Goal: Information Seeking & Learning: Obtain resource

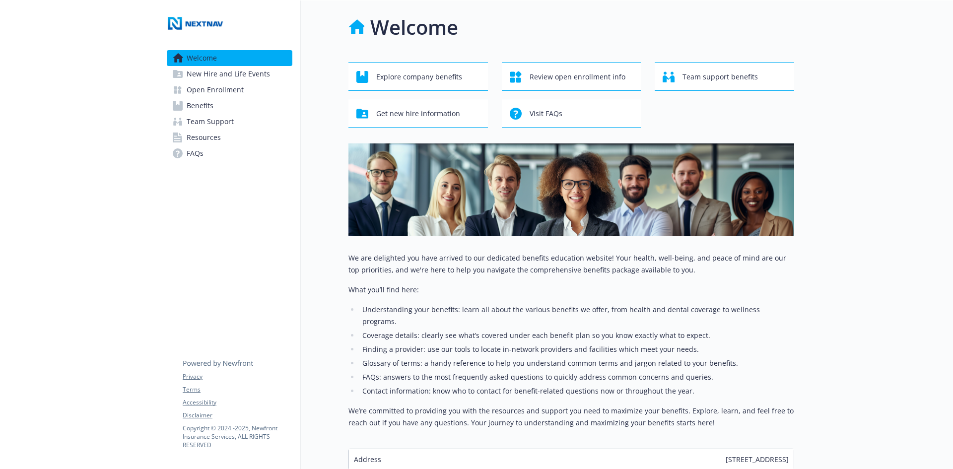
scroll to position [0, 7]
click at [251, 87] on link "Open Enrollment" at bounding box center [230, 90] width 126 height 16
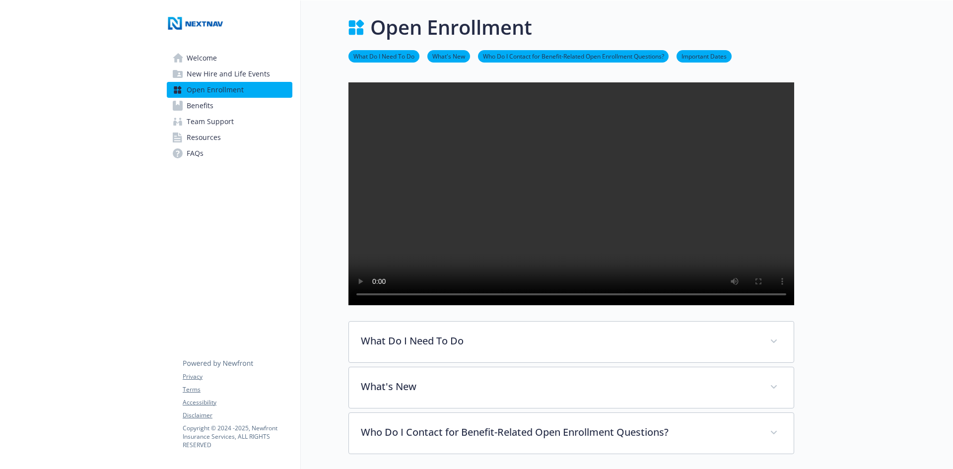
click at [228, 100] on link "Benefits" at bounding box center [230, 106] width 126 height 16
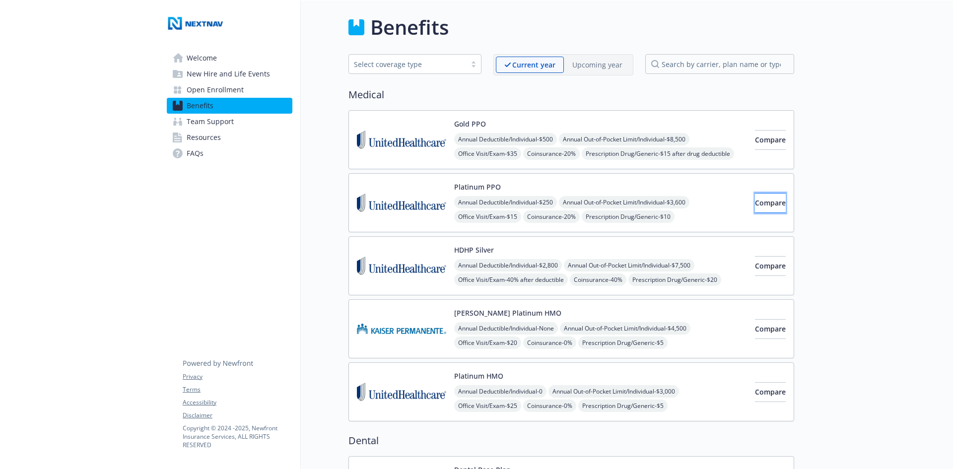
click at [755, 197] on button "Compare" at bounding box center [770, 203] width 31 height 20
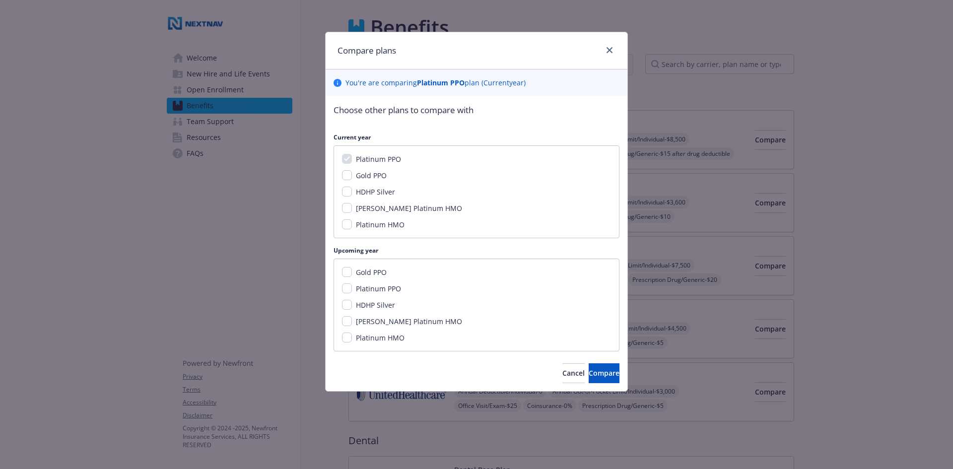
click at [398, 286] on span "Platinum PPO" at bounding box center [378, 288] width 45 height 9
click at [352, 286] on input "Platinum PPO" at bounding box center [347, 288] width 10 height 10
checkbox input "true"
click at [606, 375] on button "Compare" at bounding box center [603, 373] width 31 height 20
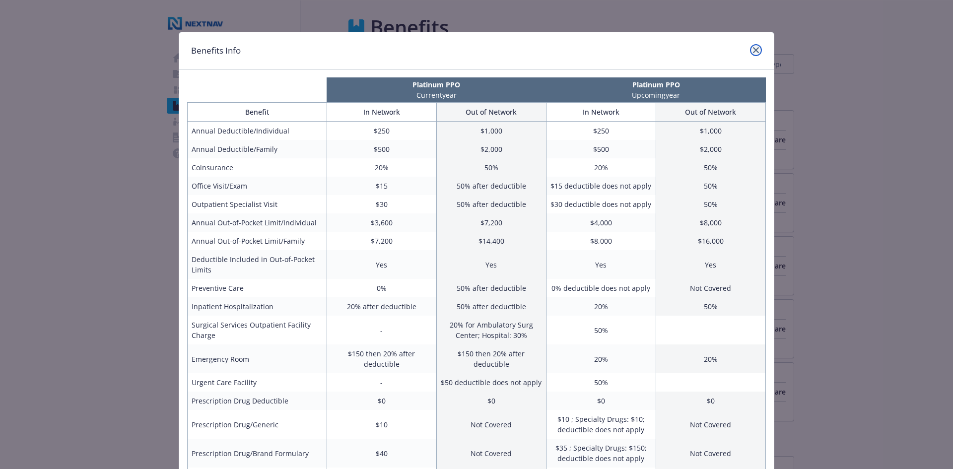
click at [755, 50] on link "close" at bounding box center [756, 50] width 12 height 12
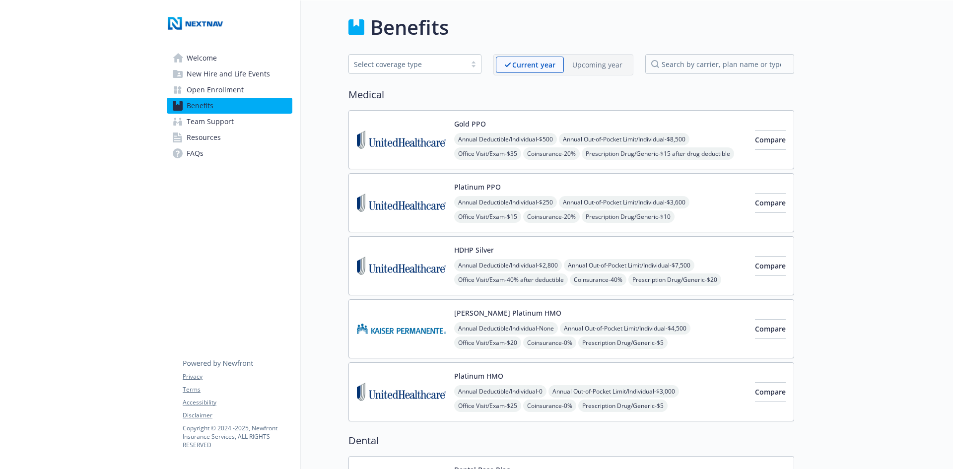
click at [204, 137] on span "Resources" at bounding box center [204, 137] width 34 height 16
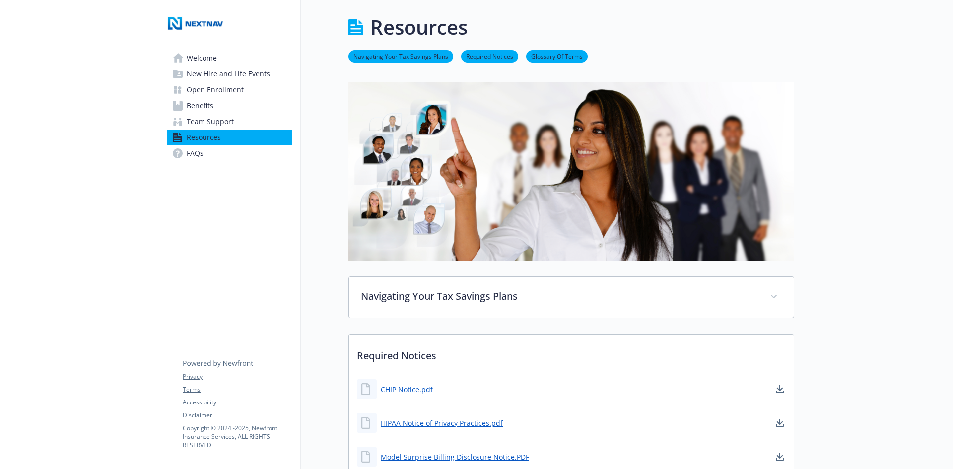
click at [202, 99] on span "Benefits" at bounding box center [200, 106] width 27 height 16
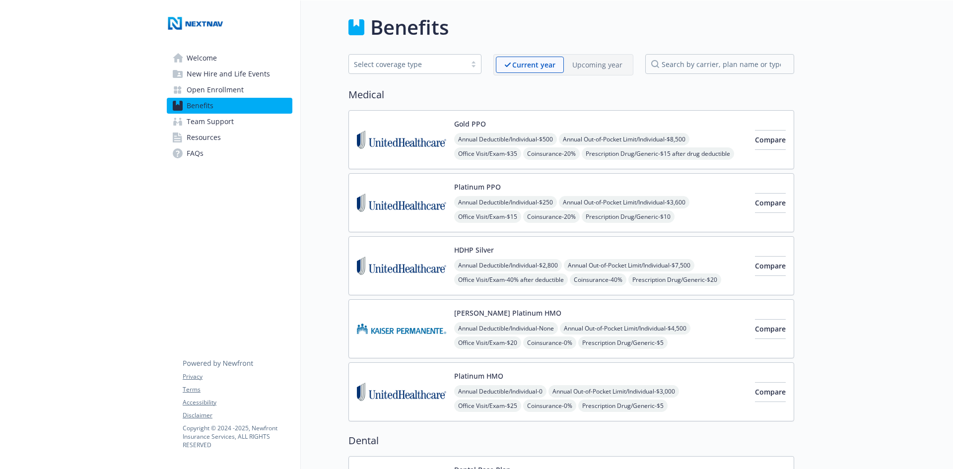
click at [466, 184] on button "Platinum PPO" at bounding box center [477, 187] width 47 height 10
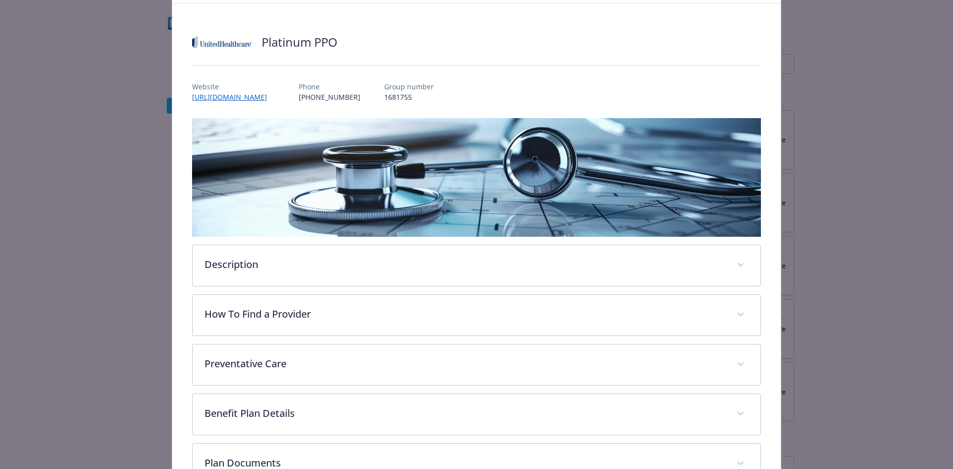
scroll to position [120, 0]
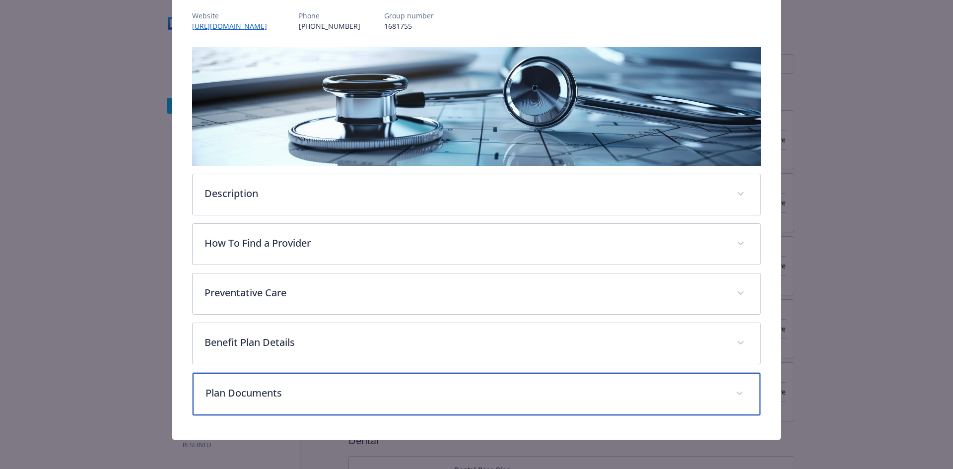
click at [265, 383] on div "Plan Documents" at bounding box center [477, 394] width 568 height 43
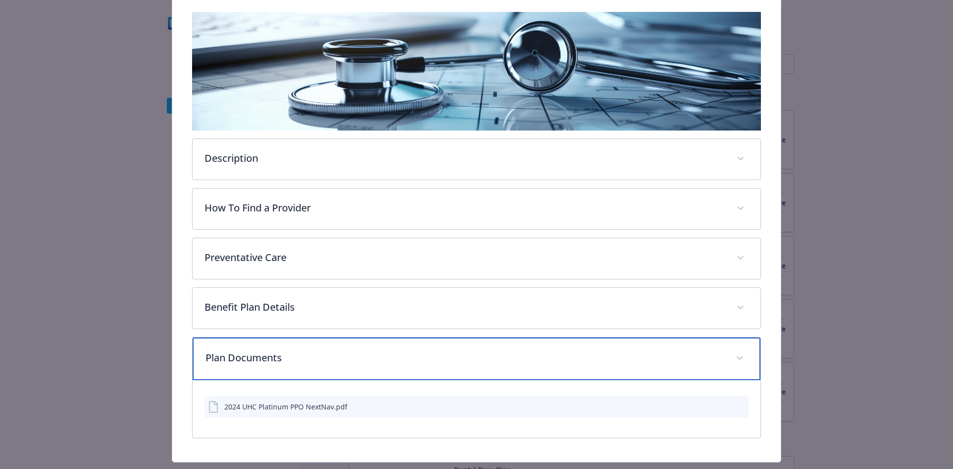
scroll to position [180, 0]
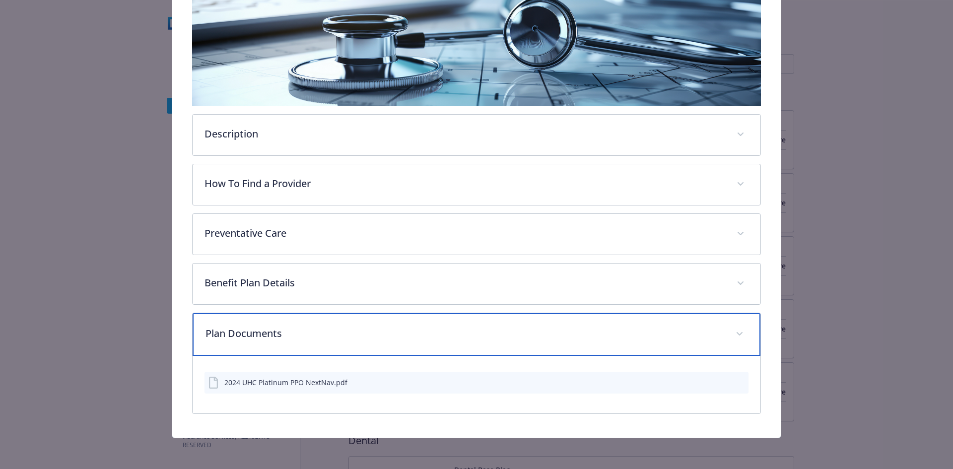
click at [300, 344] on div "Plan Documents" at bounding box center [477, 334] width 568 height 43
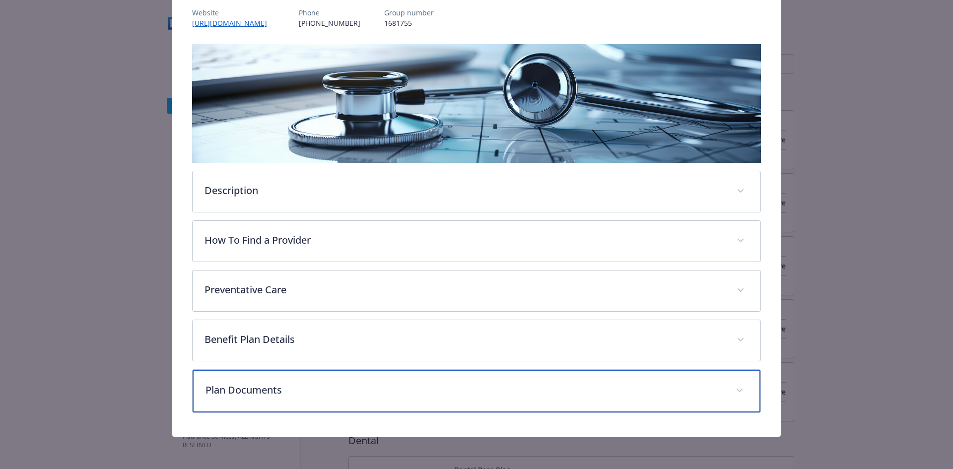
scroll to position [122, 0]
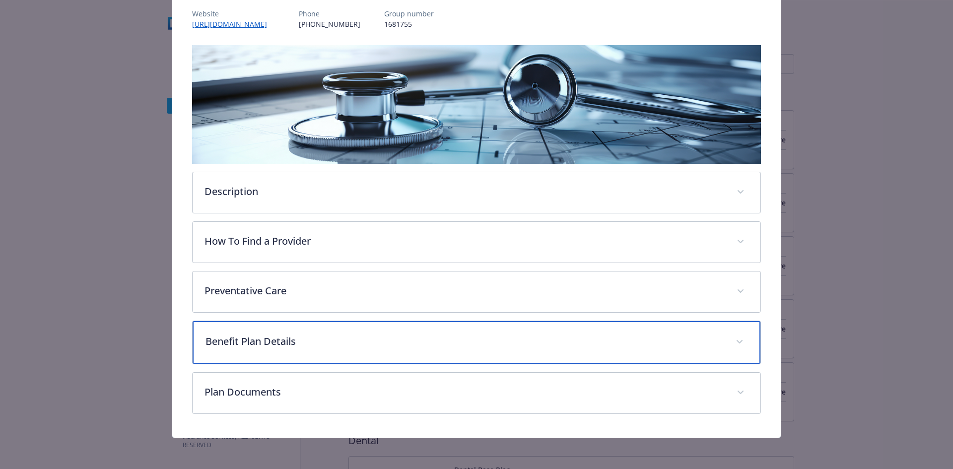
click at [300, 342] on p "Benefit Plan Details" at bounding box center [464, 341] width 518 height 15
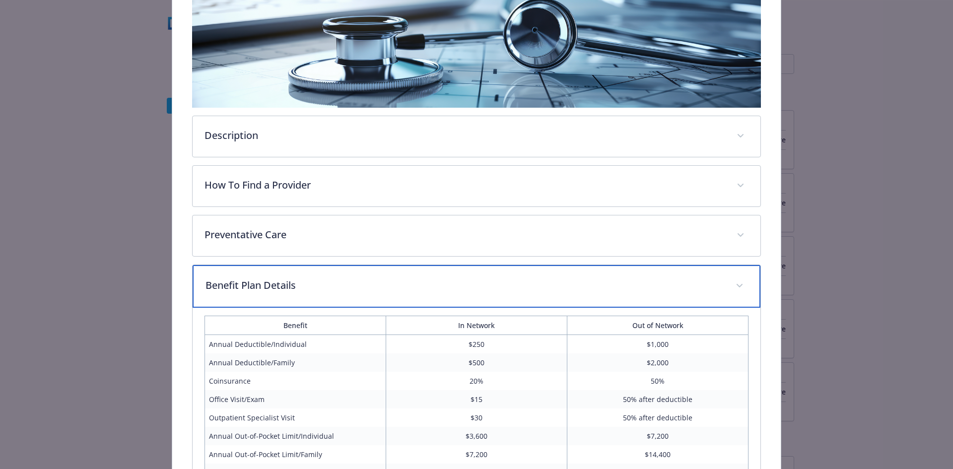
scroll to position [172, 0]
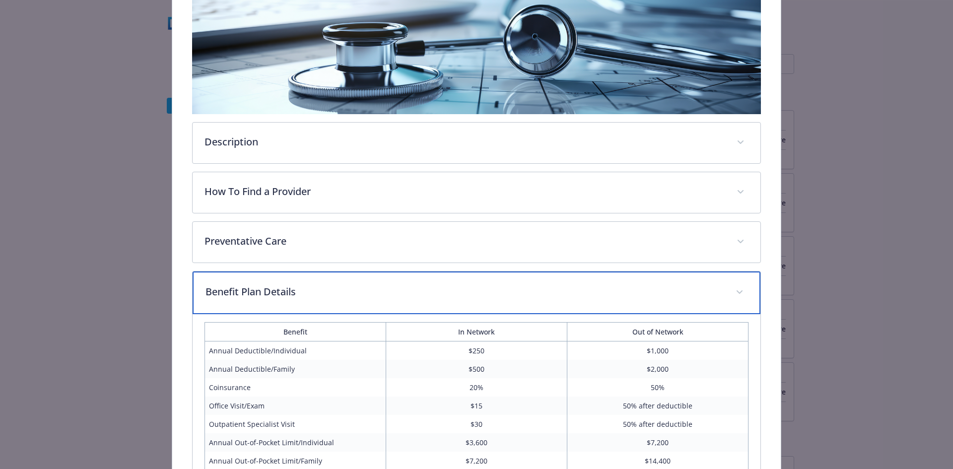
click at [328, 292] on p "Benefit Plan Details" at bounding box center [464, 291] width 518 height 15
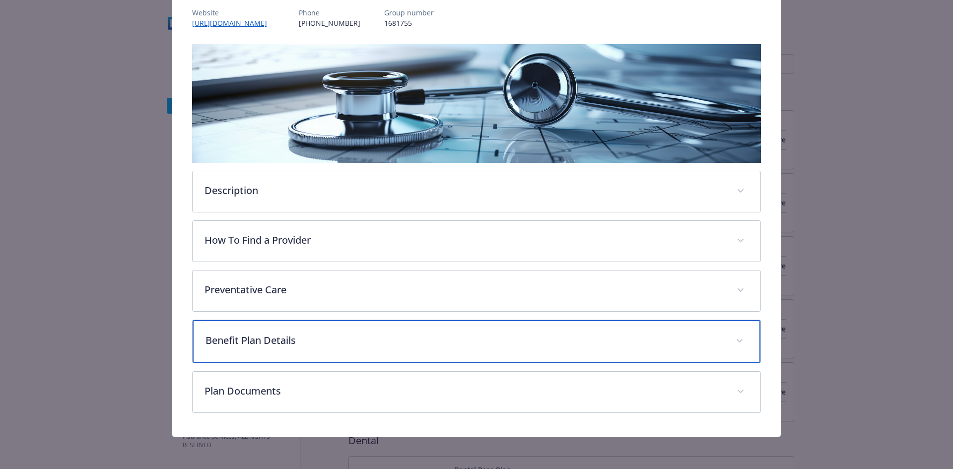
scroll to position [122, 0]
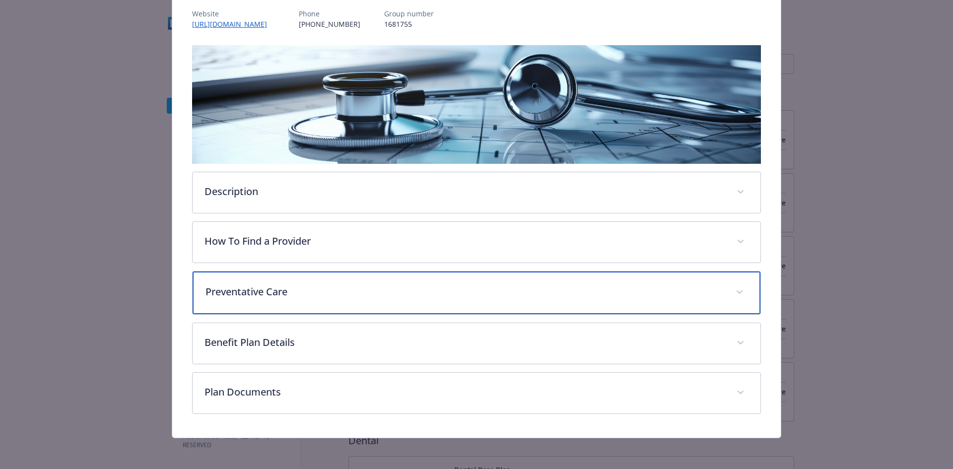
click at [302, 300] on div "Preventative Care" at bounding box center [477, 292] width 568 height 43
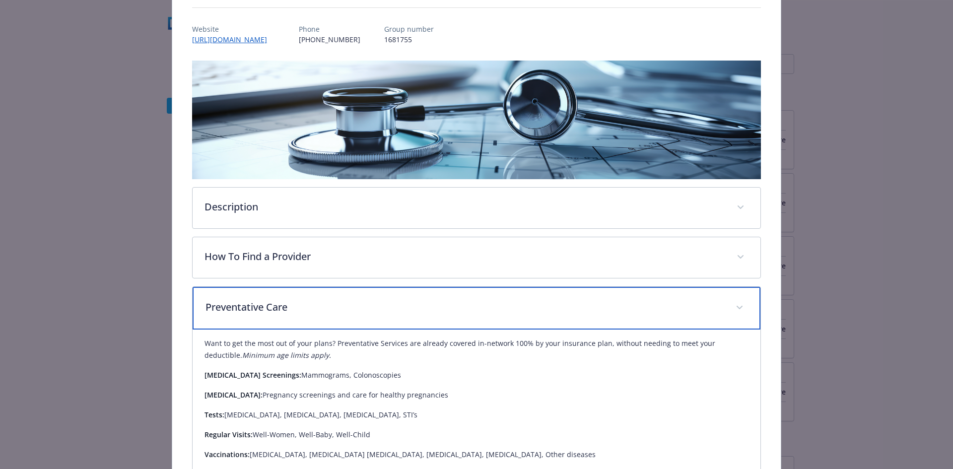
scroll to position [102, 0]
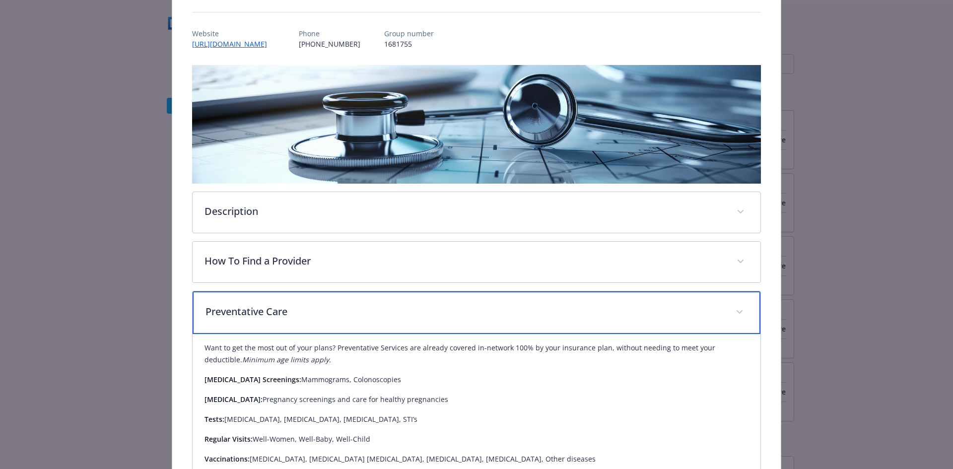
click at [301, 298] on div "Preventative Care" at bounding box center [477, 312] width 568 height 43
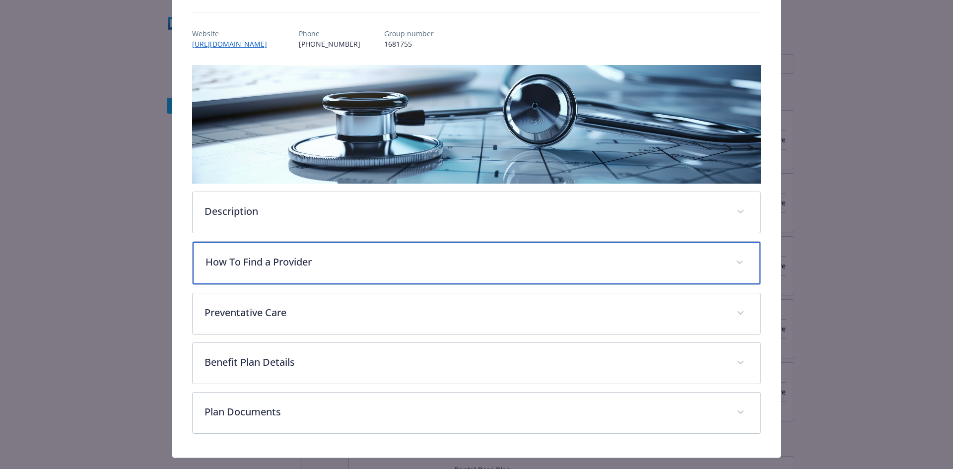
click at [301, 280] on div "How To Find a Provider" at bounding box center [477, 263] width 568 height 43
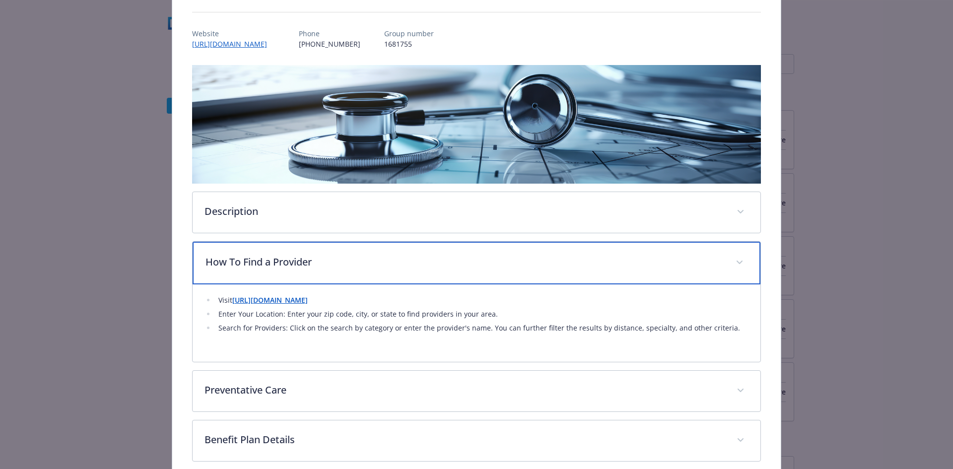
click at [301, 277] on div "How To Find a Provider" at bounding box center [477, 263] width 568 height 43
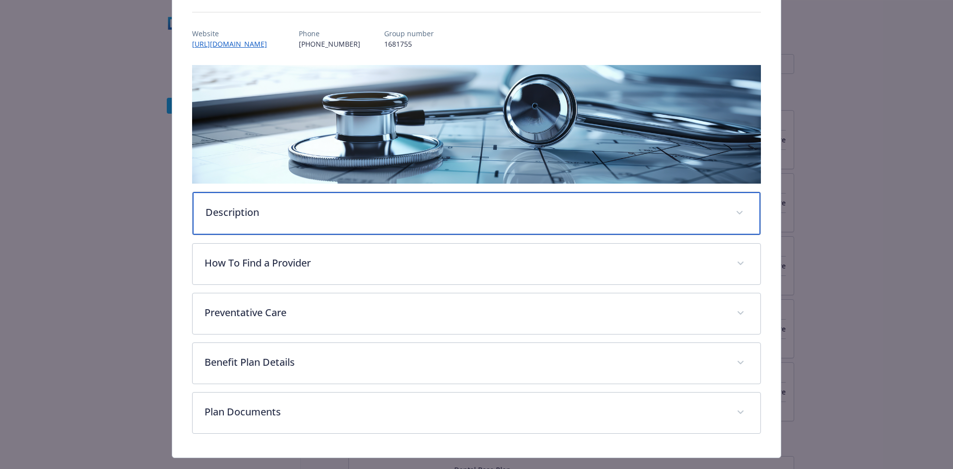
click at [286, 227] on div "Description" at bounding box center [477, 213] width 568 height 43
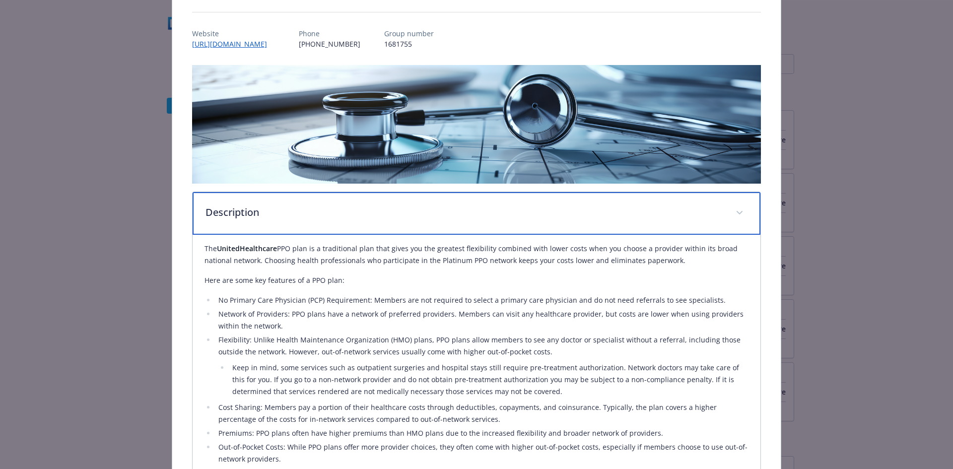
click at [286, 224] on div "Description" at bounding box center [477, 213] width 568 height 43
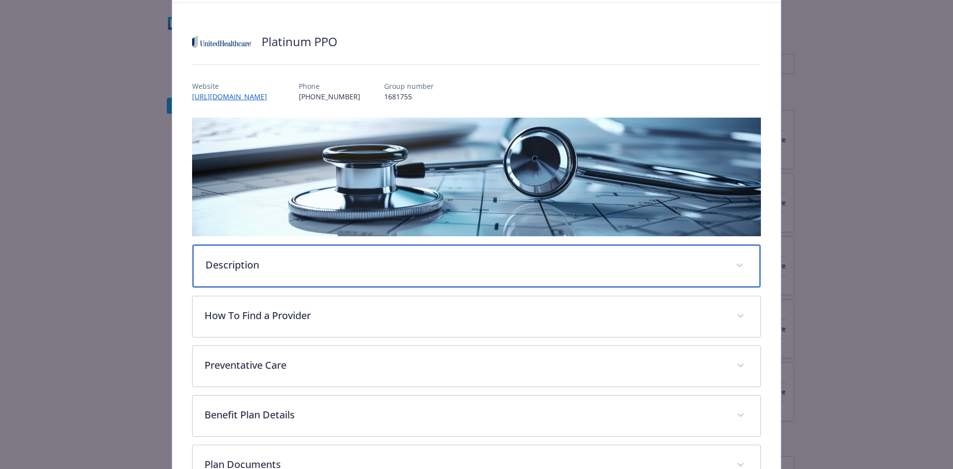
scroll to position [0, 0]
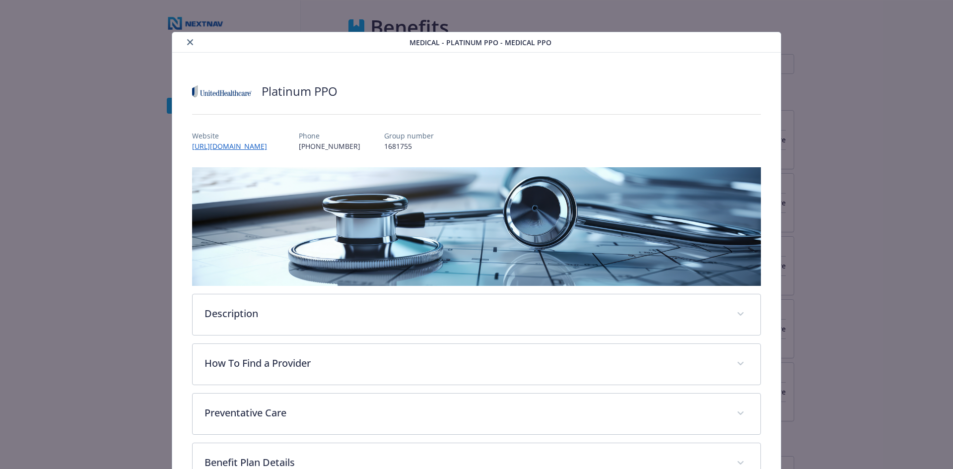
click at [187, 42] on icon "close" at bounding box center [190, 42] width 6 height 6
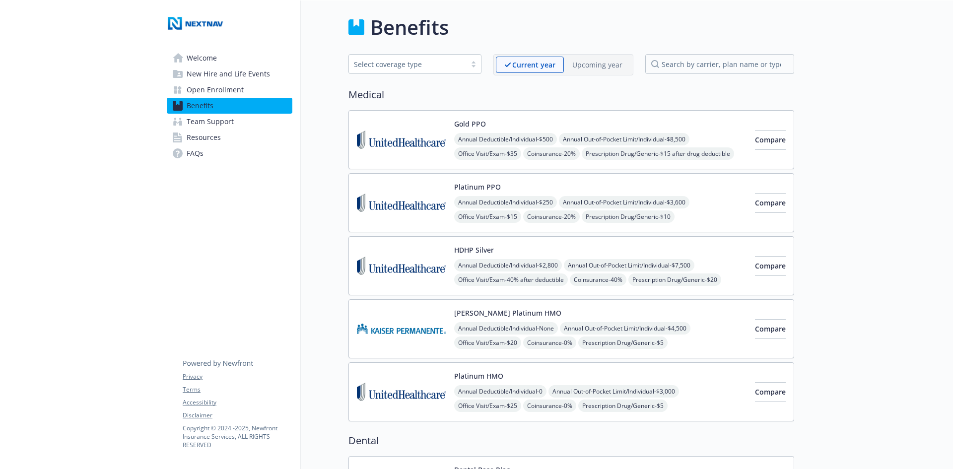
click at [400, 212] on img at bounding box center [401, 203] width 89 height 42
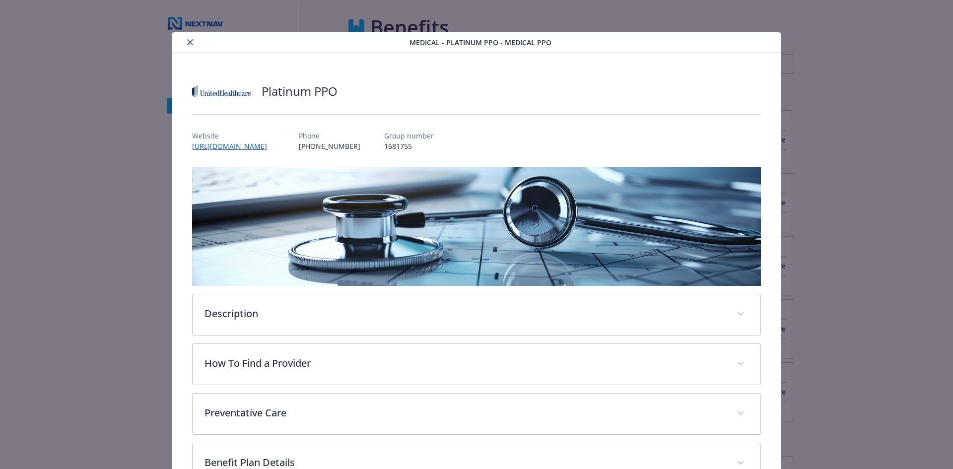
scroll to position [30, 0]
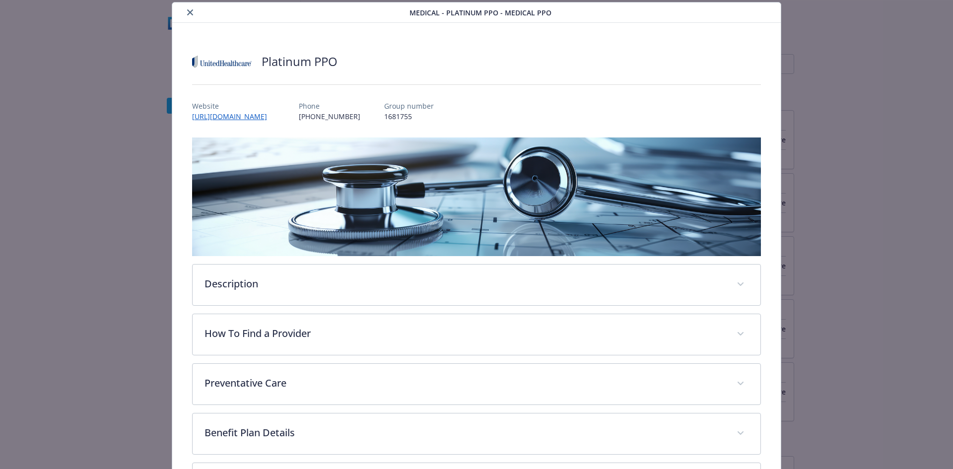
click at [307, 109] on p "Phone" at bounding box center [330, 106] width 62 height 10
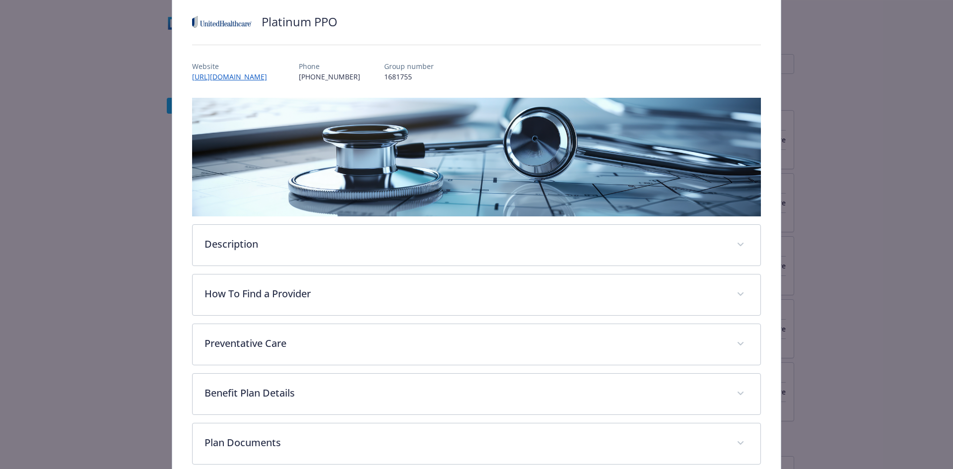
scroll to position [120, 0]
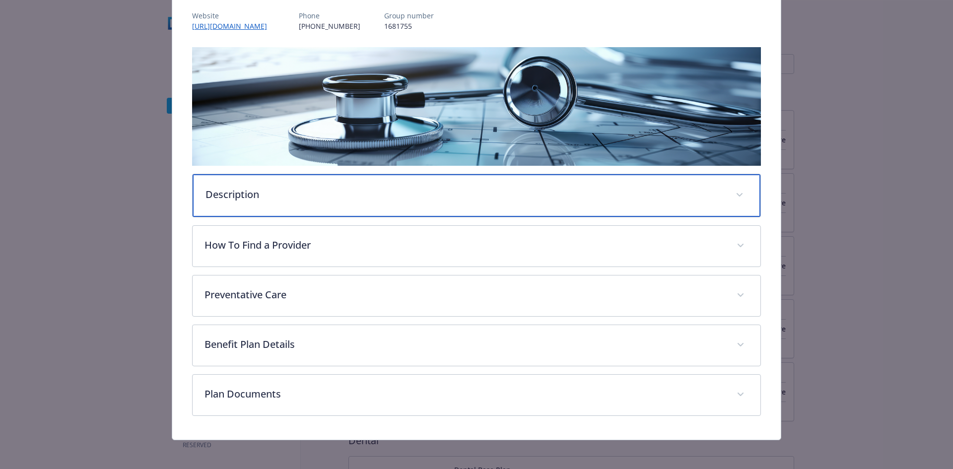
click at [575, 190] on p "Description" at bounding box center [464, 194] width 518 height 15
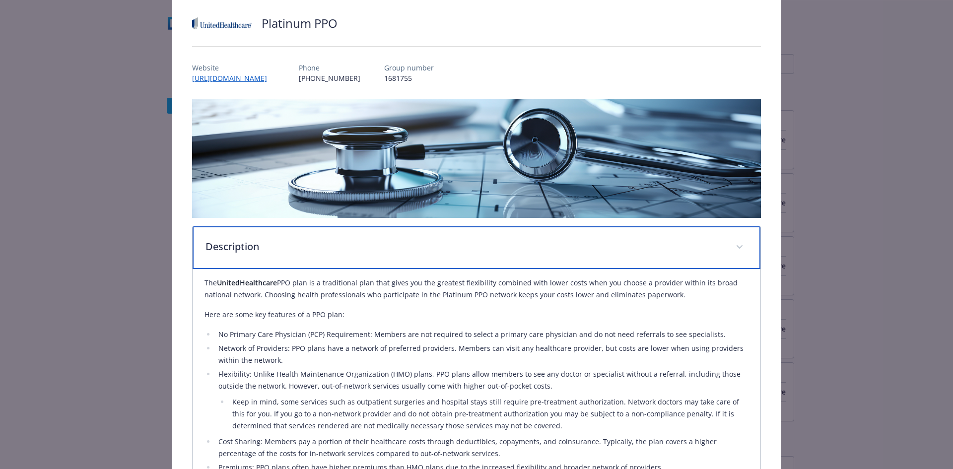
scroll to position [0, 0]
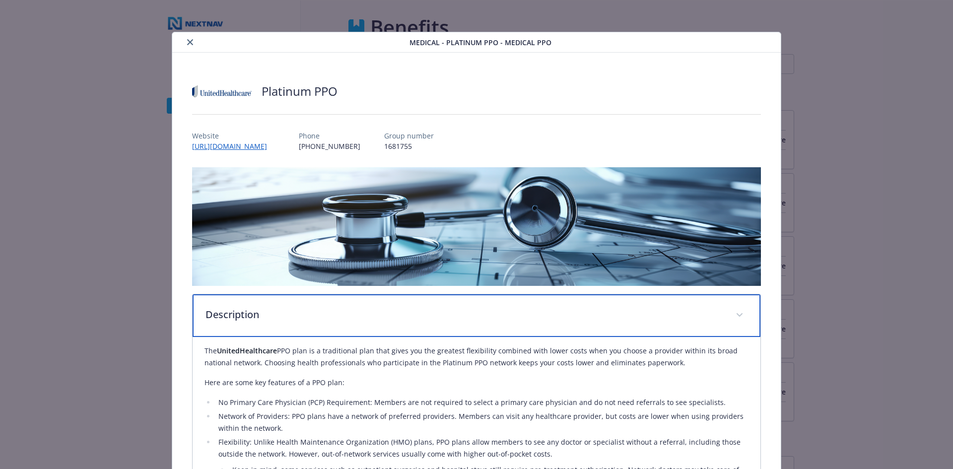
click at [344, 296] on div "Description" at bounding box center [477, 315] width 568 height 43
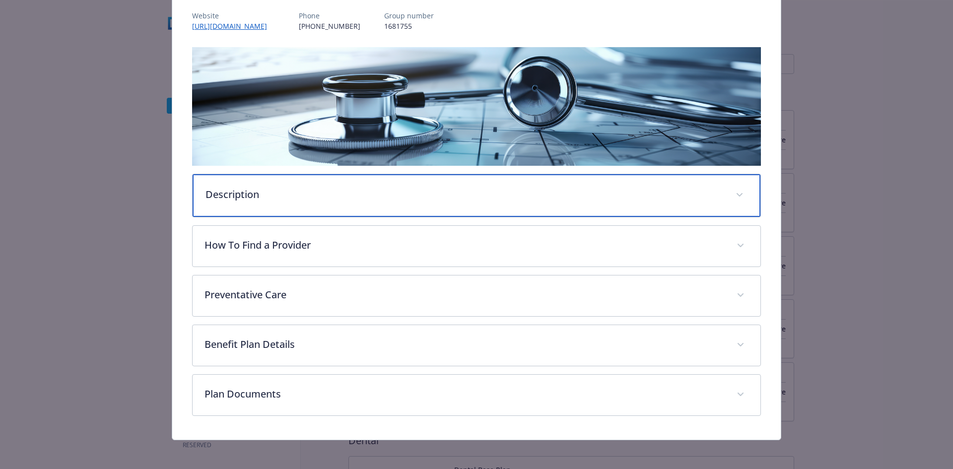
scroll to position [122, 0]
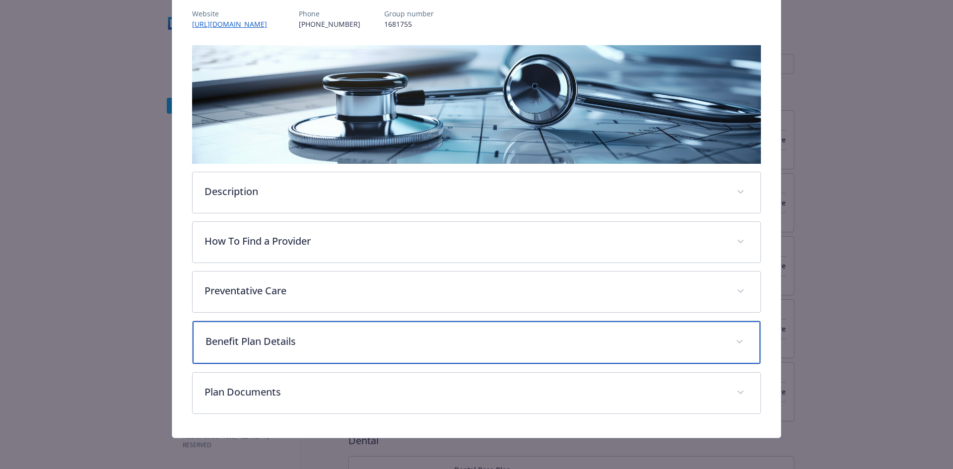
click at [305, 357] on div "Benefit Plan Details" at bounding box center [477, 342] width 568 height 43
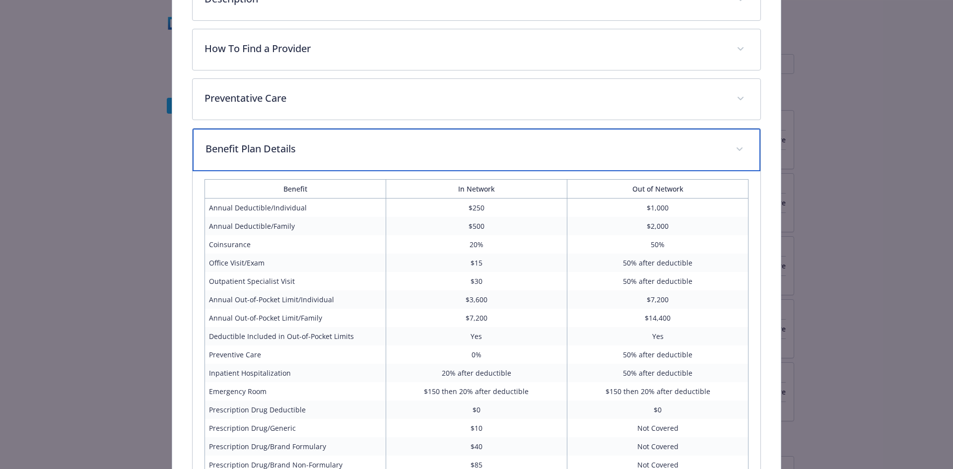
click at [423, 147] on p "Benefit Plan Details" at bounding box center [464, 148] width 518 height 15
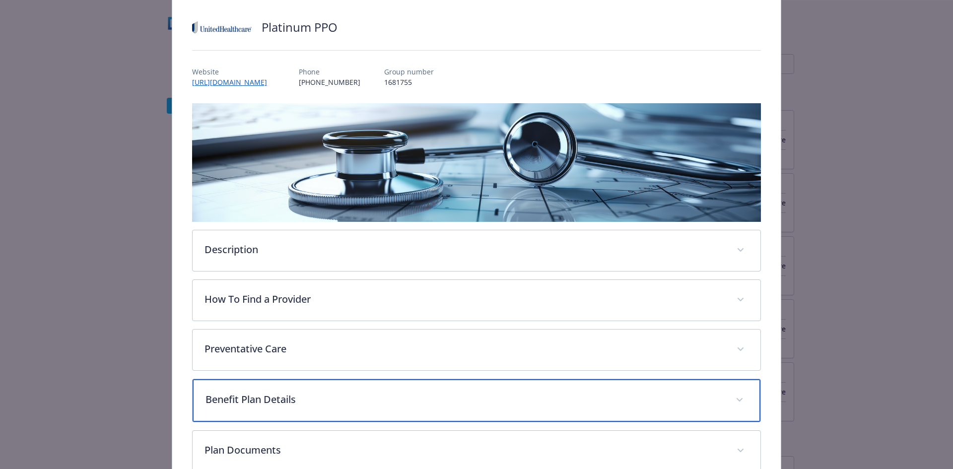
scroll to position [0, 0]
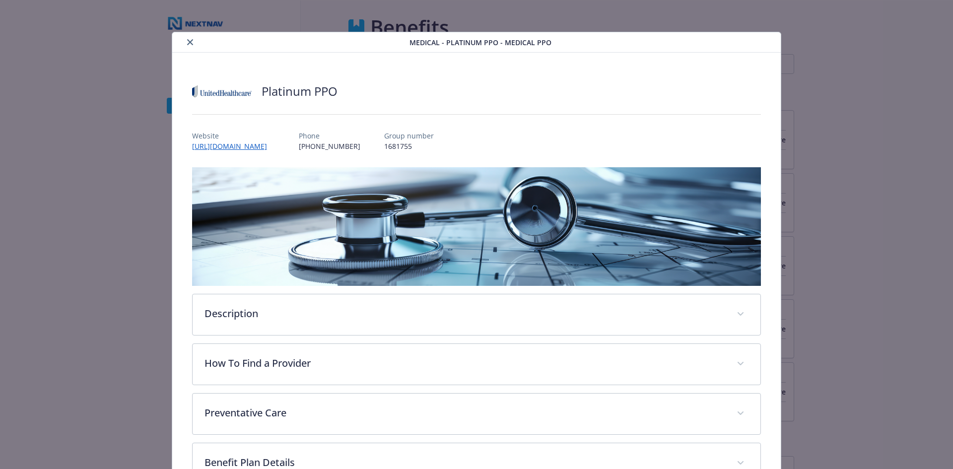
click at [188, 44] on icon "close" at bounding box center [190, 42] width 6 height 6
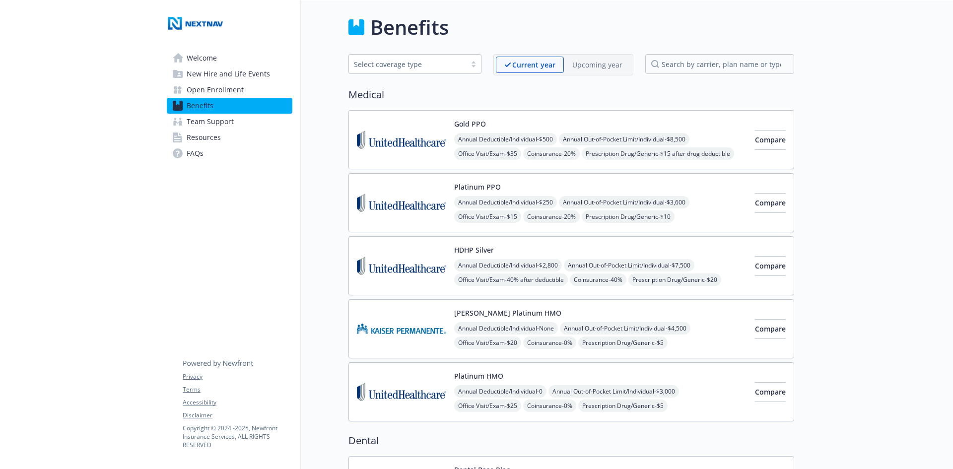
click at [409, 197] on img at bounding box center [401, 203] width 89 height 42
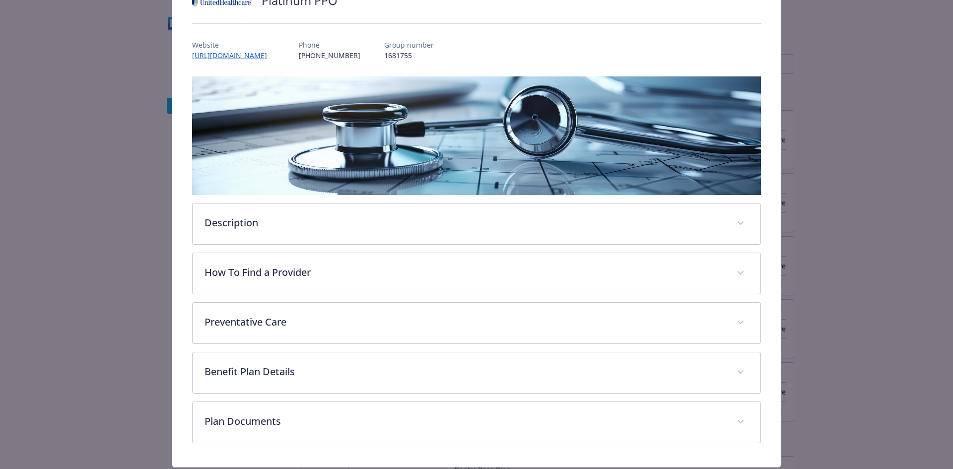
scroll to position [120, 0]
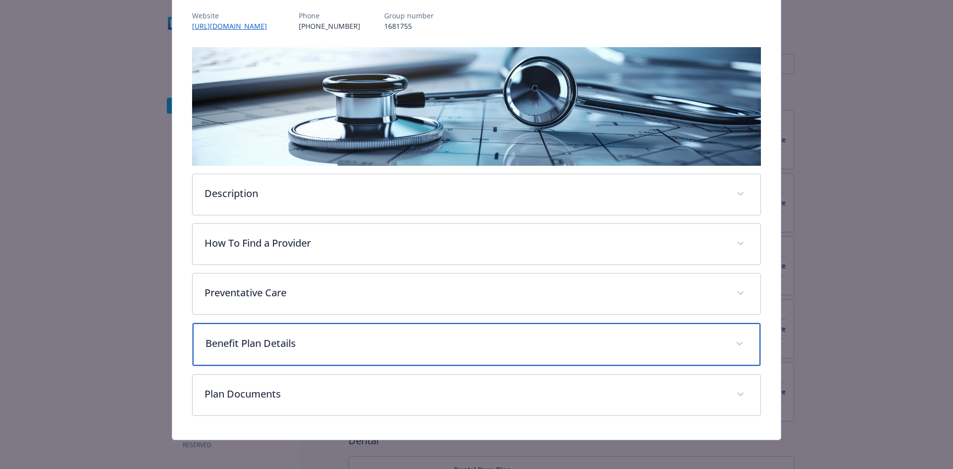
click at [374, 336] on p "Benefit Plan Details" at bounding box center [464, 343] width 518 height 15
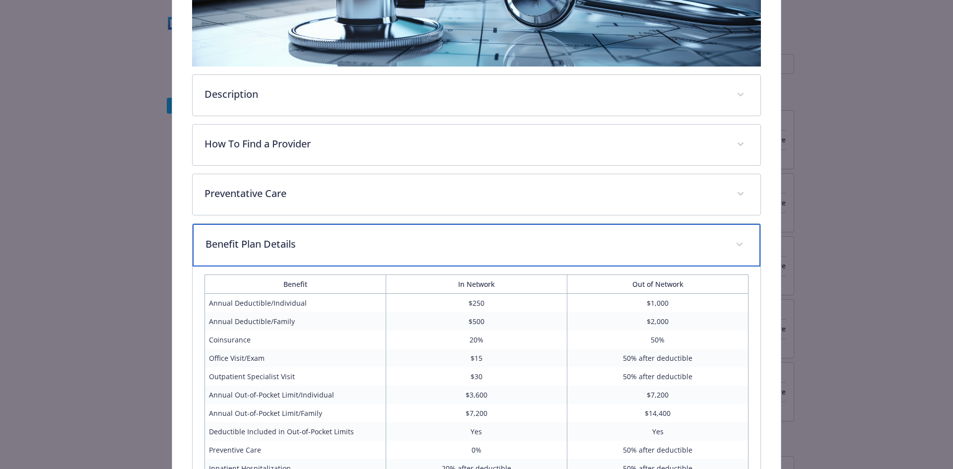
click at [387, 249] on p "Benefit Plan Details" at bounding box center [464, 244] width 518 height 15
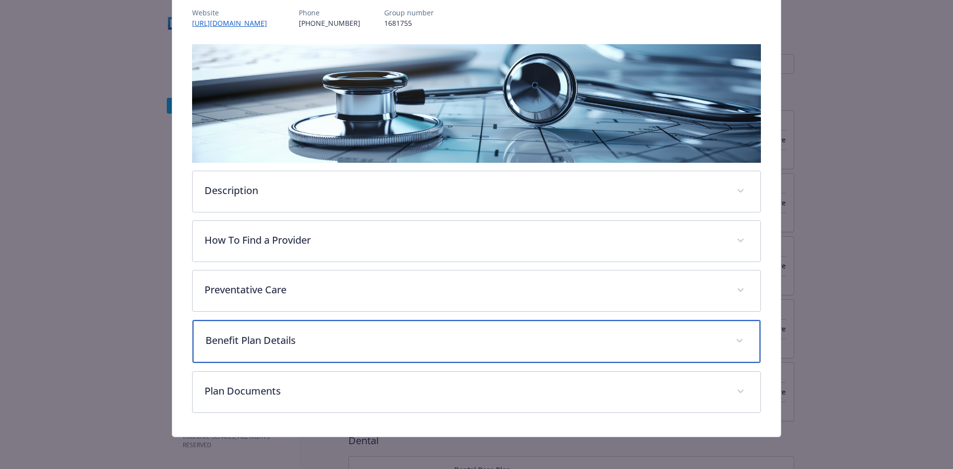
scroll to position [122, 0]
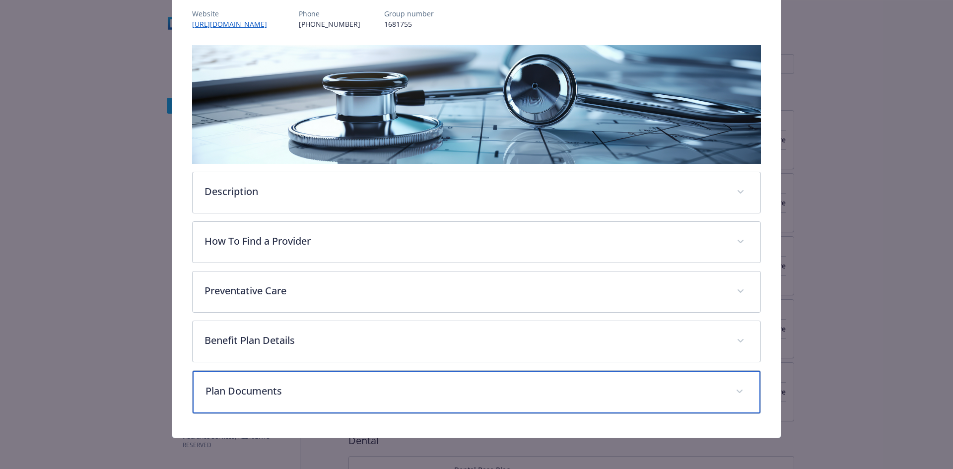
click at [336, 384] on p "Plan Documents" at bounding box center [464, 391] width 518 height 15
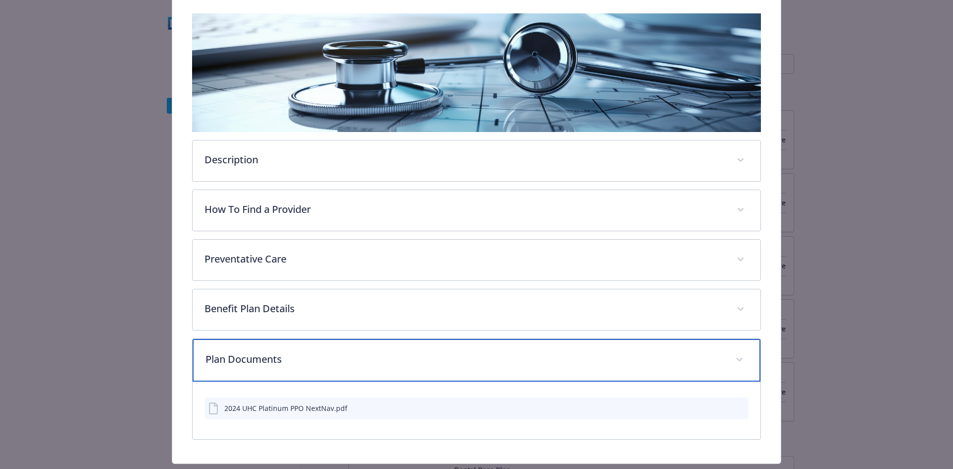
scroll to position [180, 0]
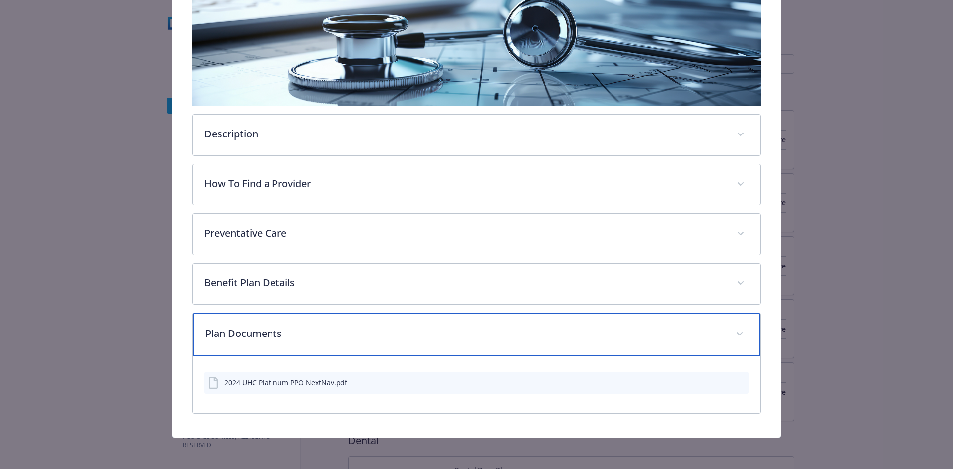
click at [341, 318] on div "Plan Documents" at bounding box center [477, 334] width 568 height 43
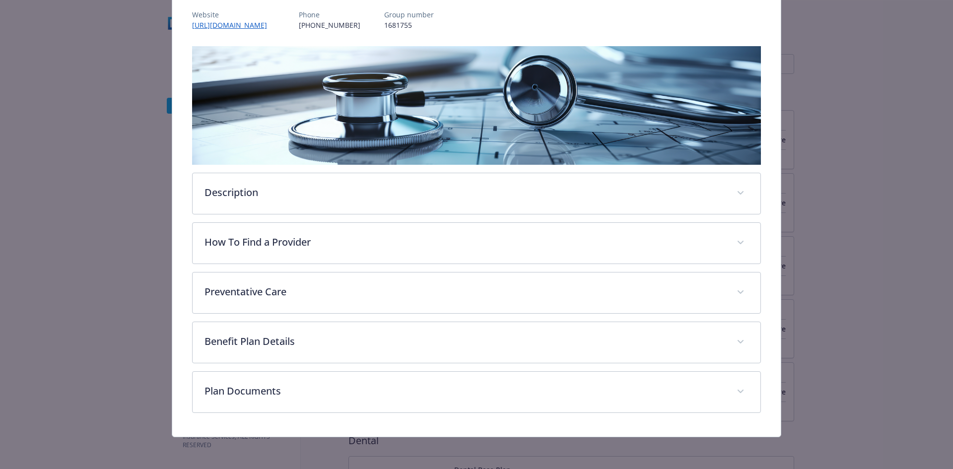
scroll to position [120, 0]
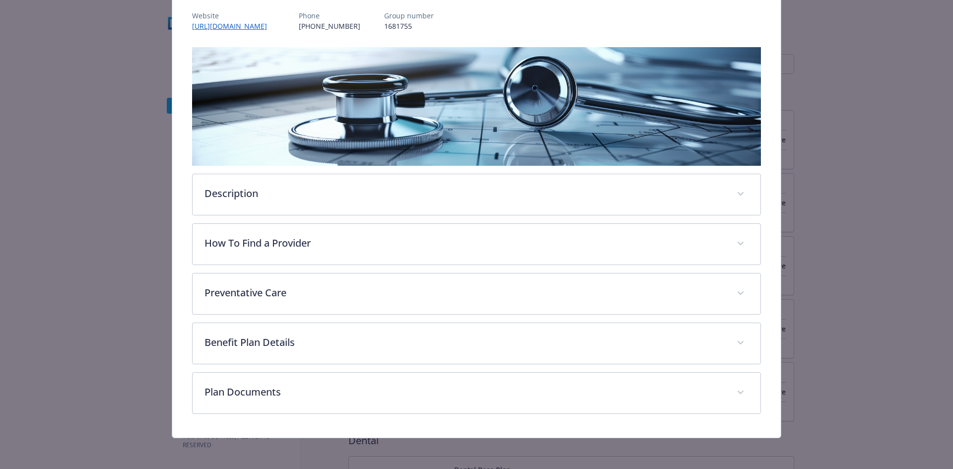
click at [110, 85] on div "Medical - Platinum PPO - Medical PPO Platinum PPO Website [URL][DOMAIN_NAME] Ph…" at bounding box center [476, 175] width 762 height 526
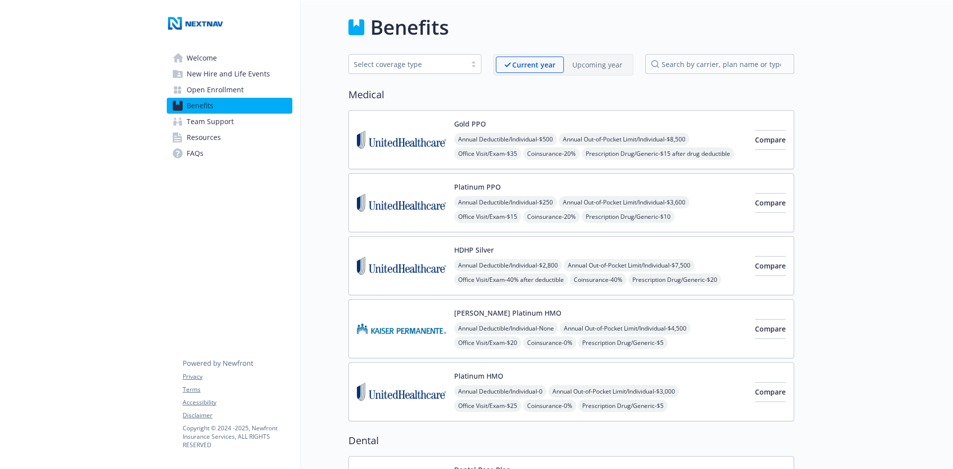
click at [420, 198] on img at bounding box center [401, 203] width 89 height 42
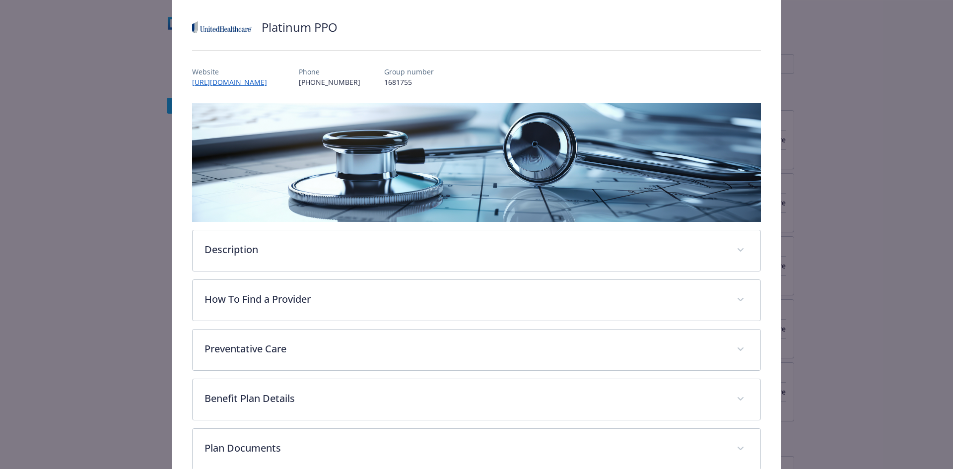
scroll to position [120, 0]
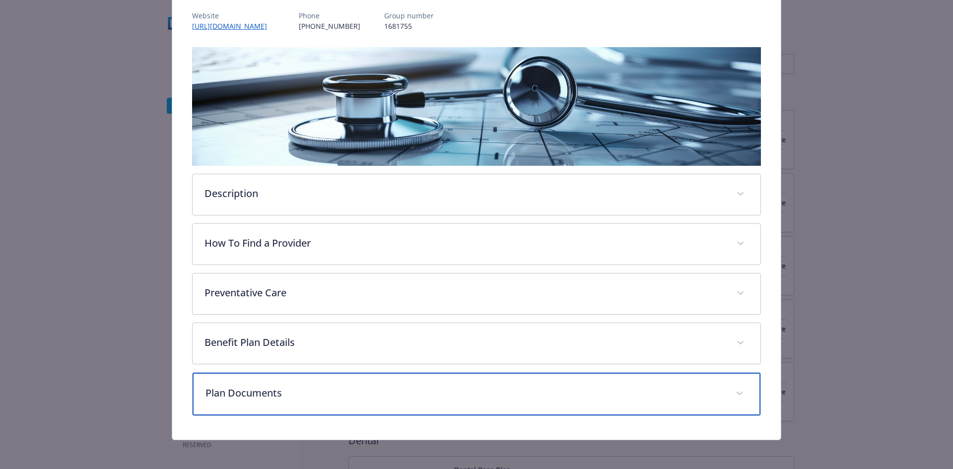
click at [306, 397] on p "Plan Documents" at bounding box center [464, 393] width 518 height 15
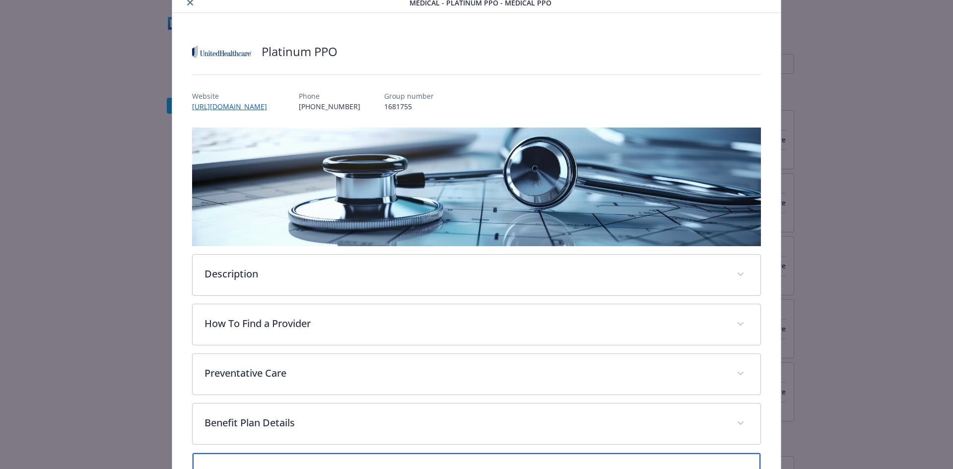
scroll to position [0, 0]
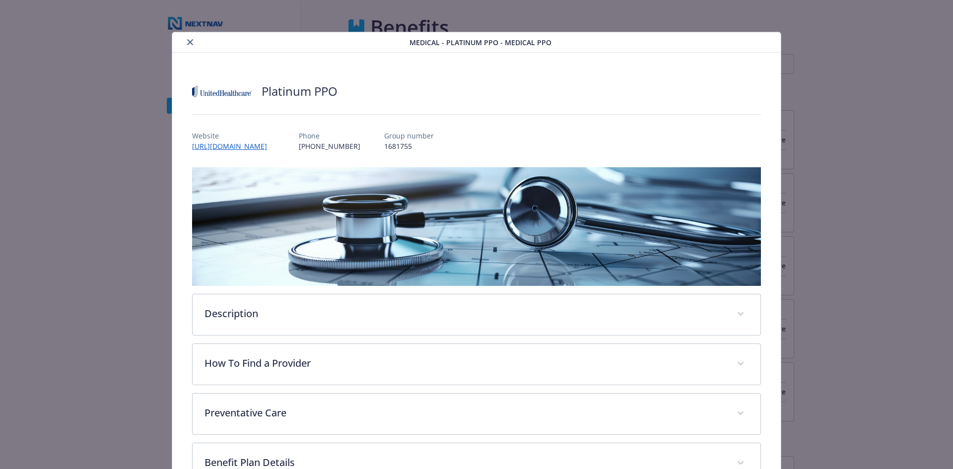
click at [184, 42] on button "close" at bounding box center [190, 42] width 12 height 12
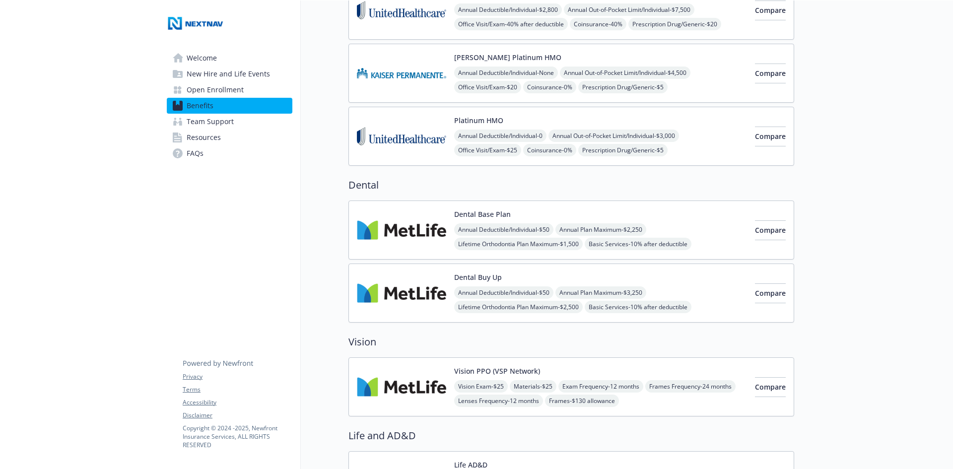
scroll to position [0, 7]
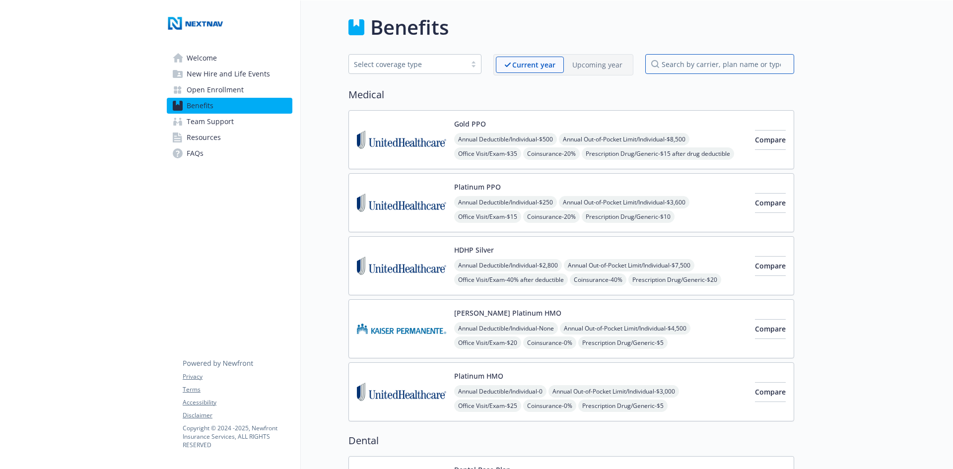
click at [727, 66] on input "search by carrier, plan name or type" at bounding box center [719, 64] width 149 height 20
click at [592, 70] on div "Upcoming year" at bounding box center [597, 65] width 67 height 16
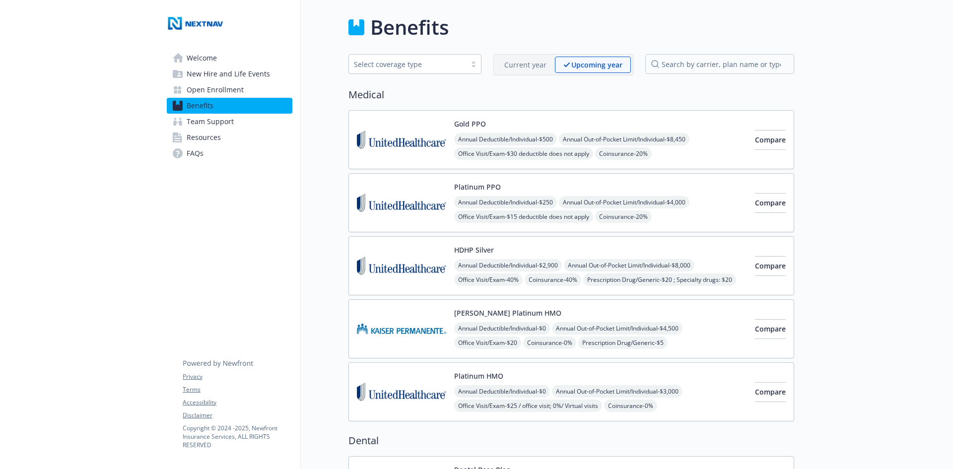
click at [365, 198] on img at bounding box center [401, 203] width 89 height 42
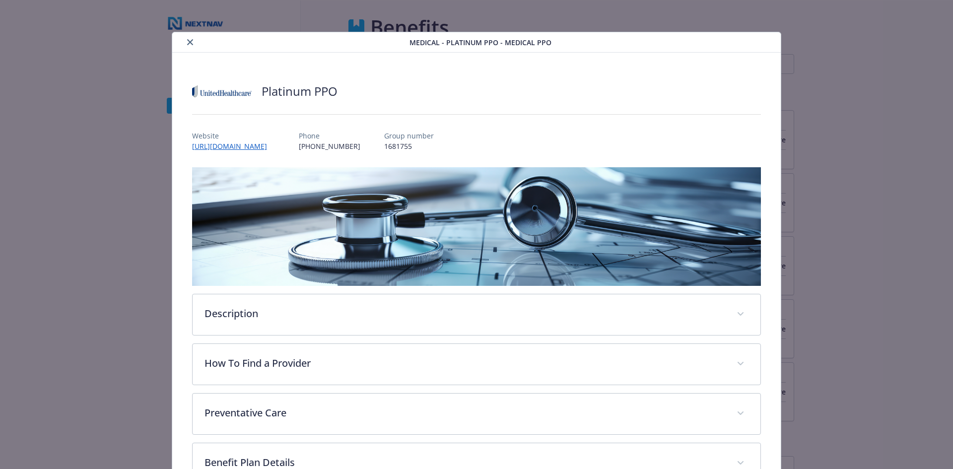
scroll to position [120, 0]
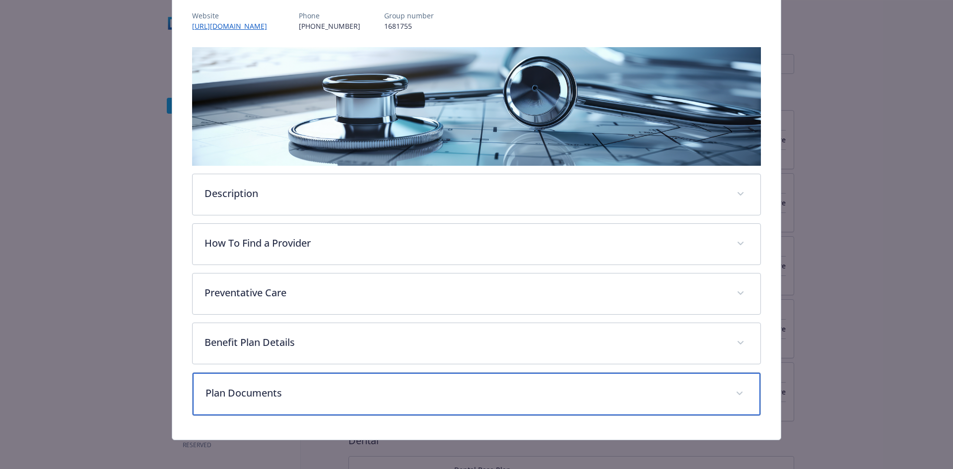
click at [364, 388] on p "Plan Documents" at bounding box center [464, 393] width 518 height 15
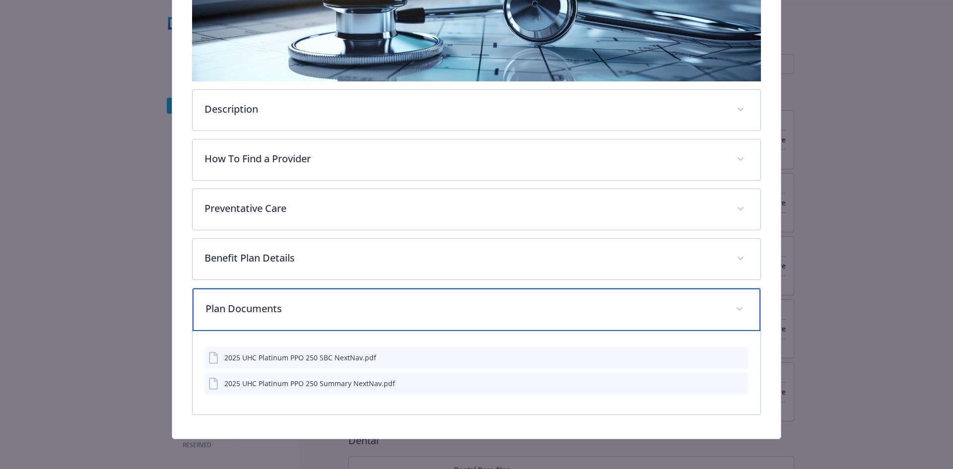
scroll to position [205, 0]
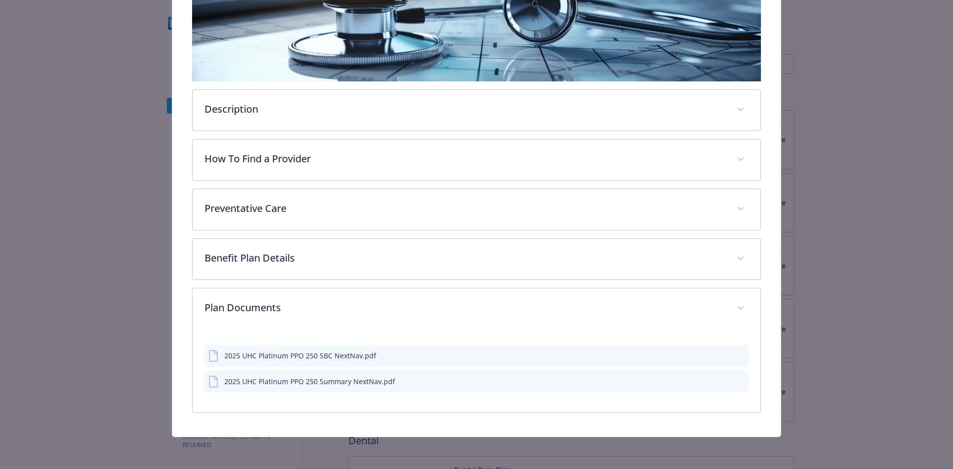
click at [308, 358] on div "2025 UHC Platinum PPO 250 SBC NextNav.pdf" at bounding box center [300, 355] width 152 height 10
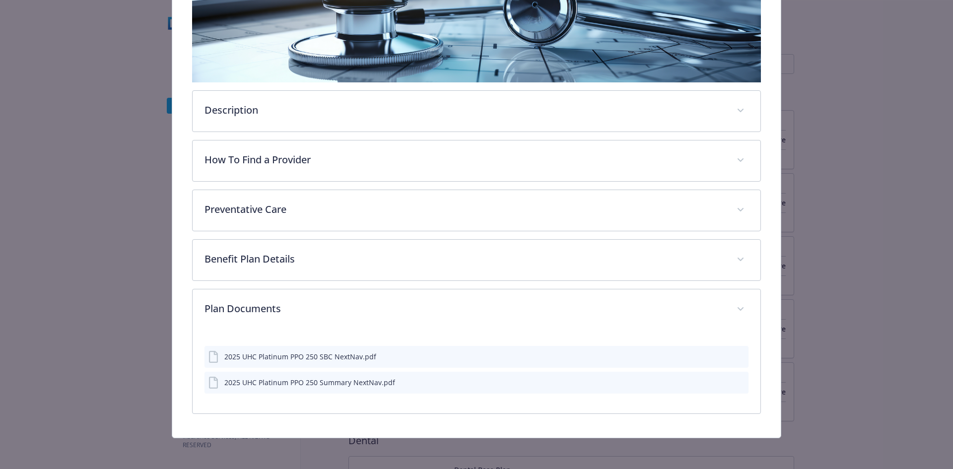
click at [275, 359] on div "2025 UHC Platinum PPO 250 SBC NextNav.pdf" at bounding box center [300, 356] width 152 height 10
click at [699, 355] on div "2025 UHC Platinum PPO 250 SBC NextNav.pdf" at bounding box center [476, 357] width 544 height 22
click at [721, 352] on button "download file" at bounding box center [722, 356] width 10 height 10
click at [737, 353] on icon "preview file" at bounding box center [738, 355] width 9 height 7
click at [718, 381] on icon "download file" at bounding box center [722, 382] width 8 height 8
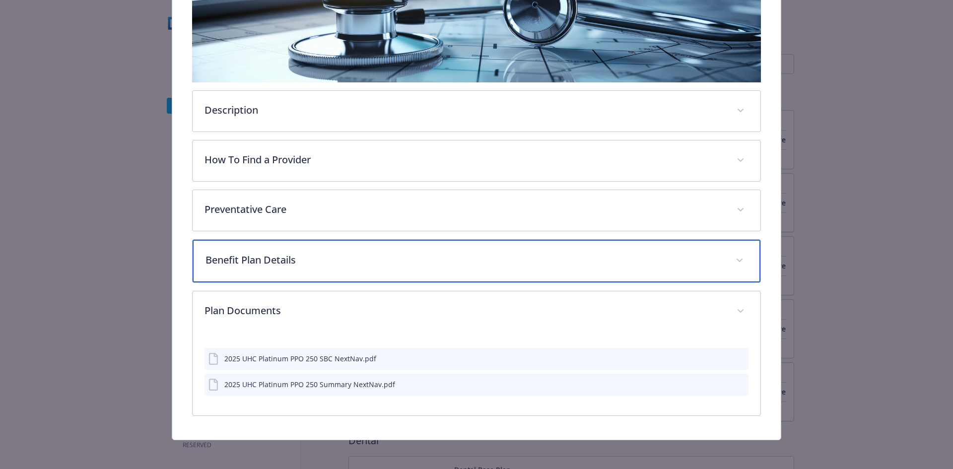
click at [332, 261] on p "Benefit Plan Details" at bounding box center [464, 260] width 518 height 15
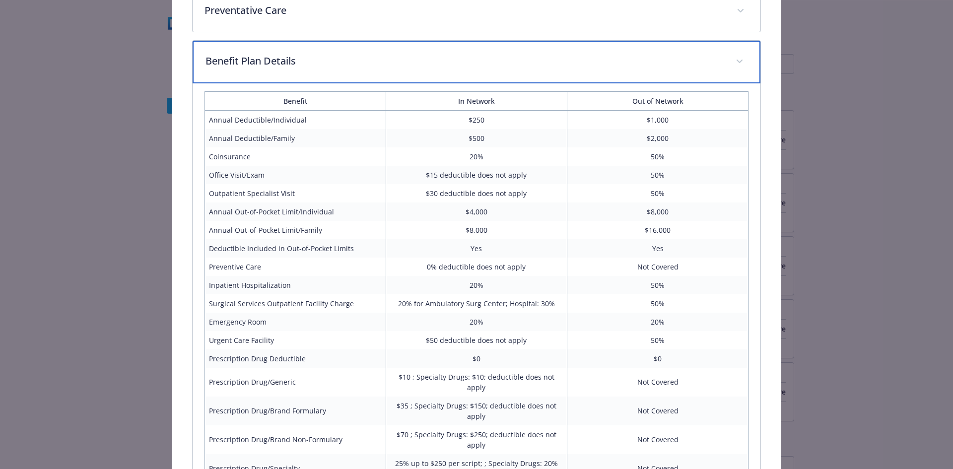
scroll to position [352, 0]
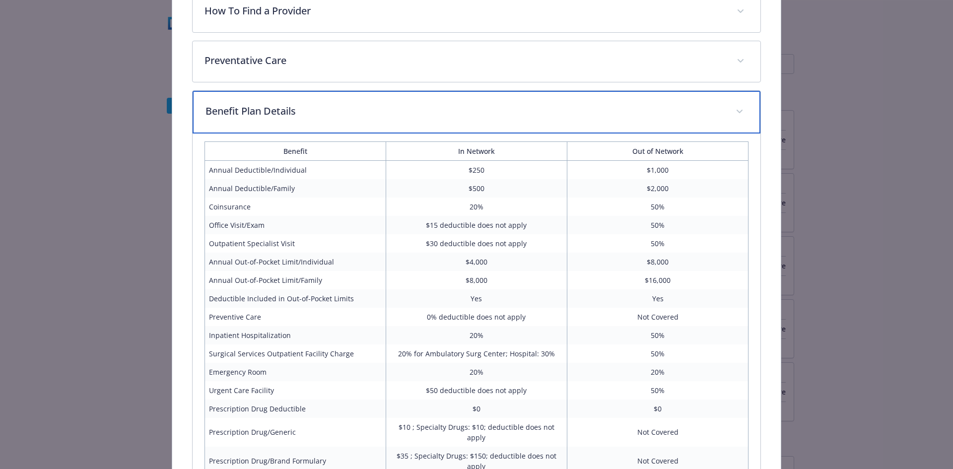
click at [362, 112] on p "Benefit Plan Details" at bounding box center [464, 111] width 518 height 15
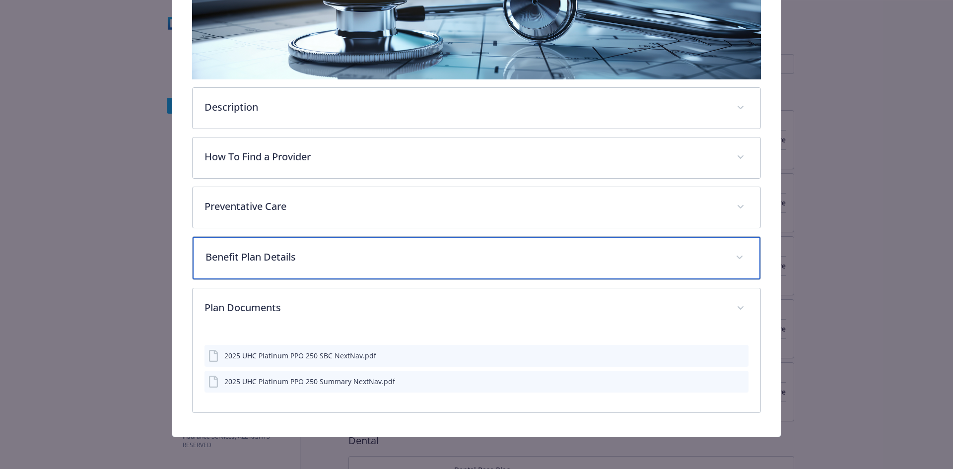
scroll to position [205, 0]
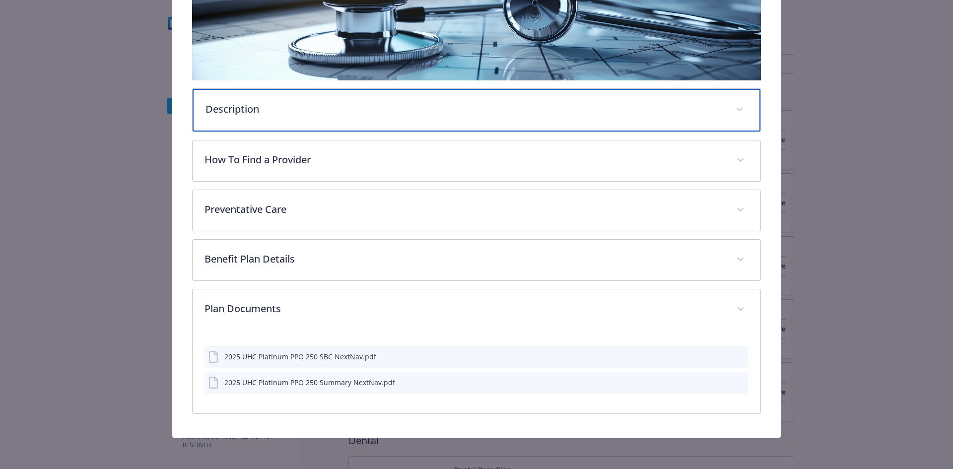
click at [345, 113] on p "Description" at bounding box center [464, 109] width 518 height 15
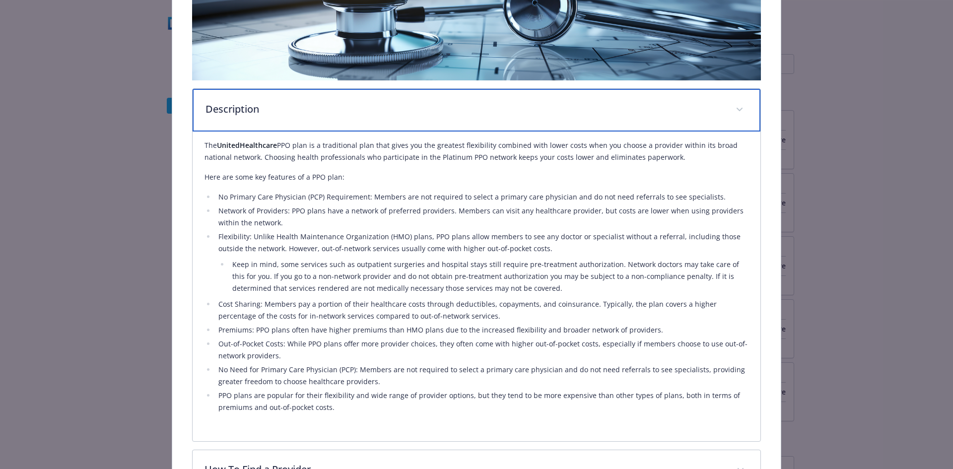
click at [345, 113] on p "Description" at bounding box center [464, 109] width 518 height 15
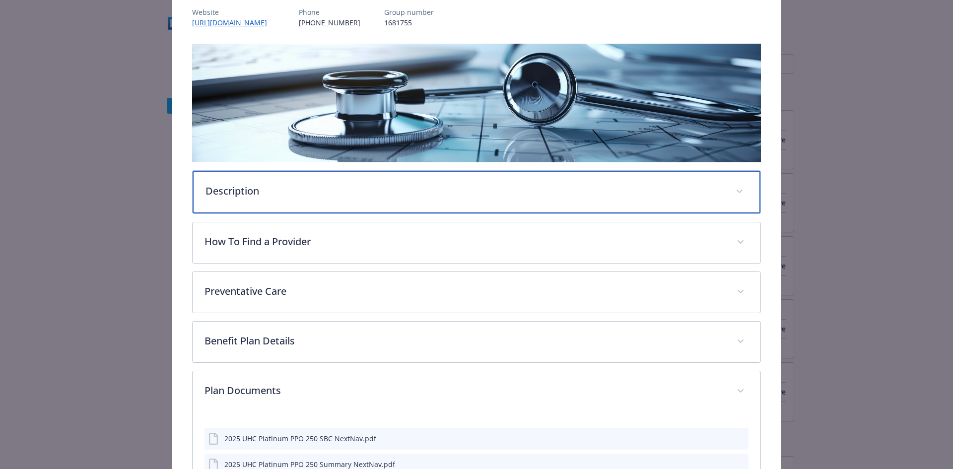
scroll to position [106, 0]
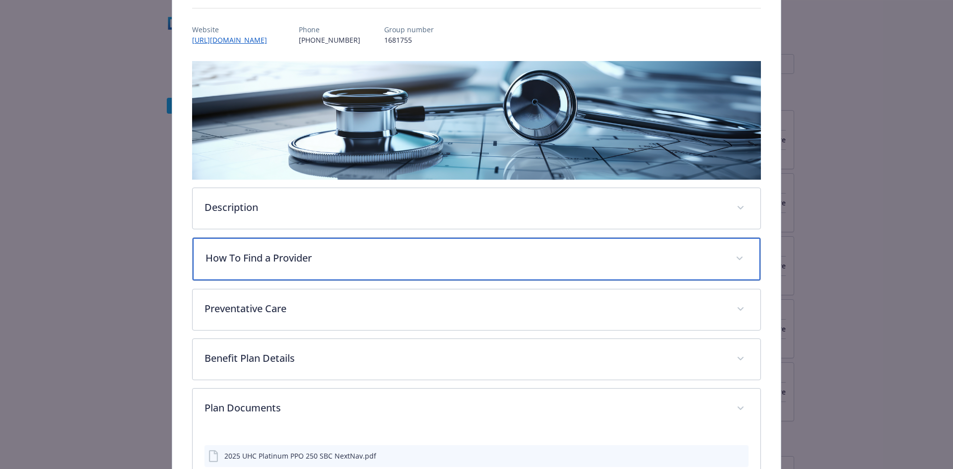
click at [336, 269] on div "How To Find a Provider" at bounding box center [477, 259] width 568 height 43
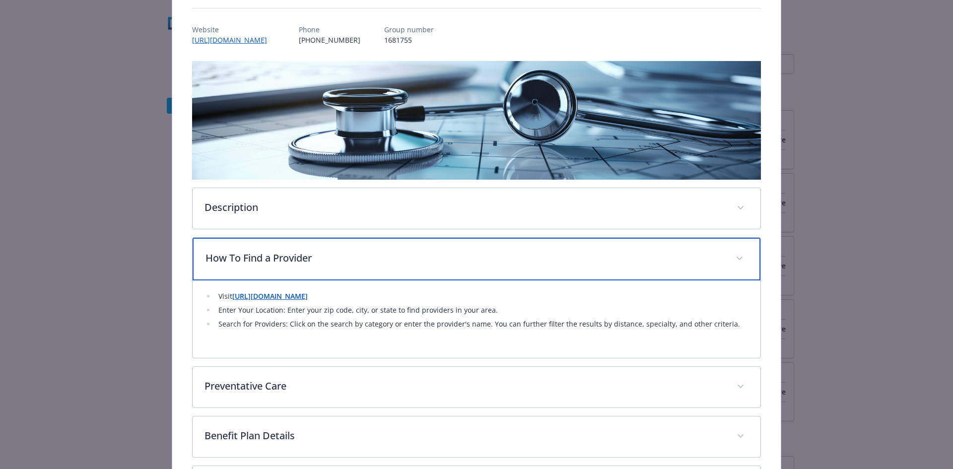
click at [336, 269] on div "How To Find a Provider" at bounding box center [477, 259] width 568 height 43
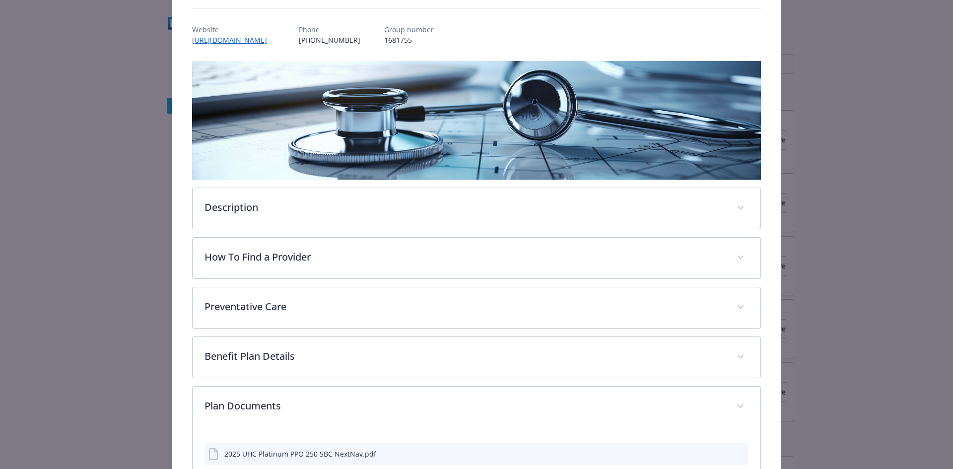
click at [332, 330] on div "Description The UnitedHealthcare PPO plan is a traditional plan that gives you …" at bounding box center [476, 286] width 569 height 450
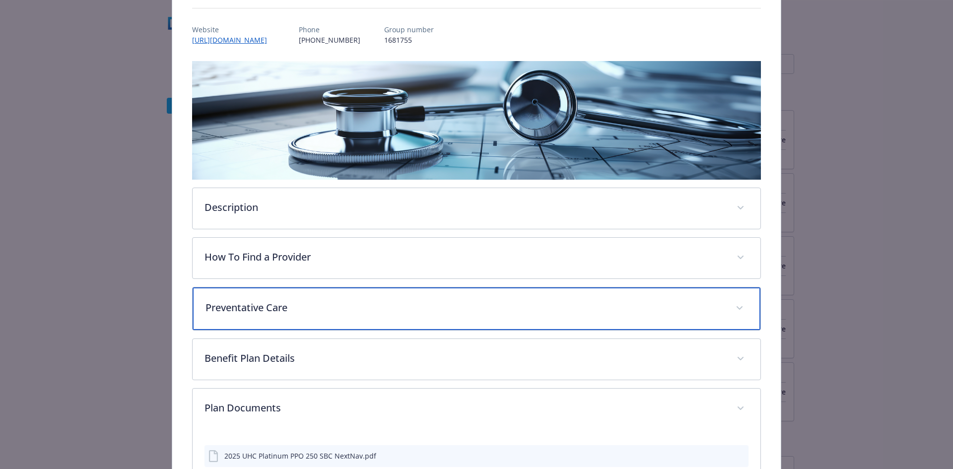
click at [333, 318] on div "Preventative Care" at bounding box center [477, 308] width 568 height 43
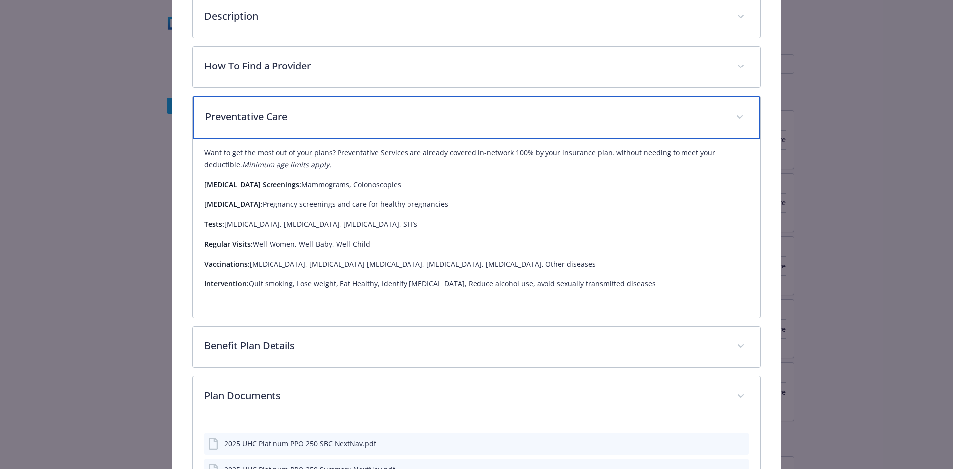
scroll to position [305, 0]
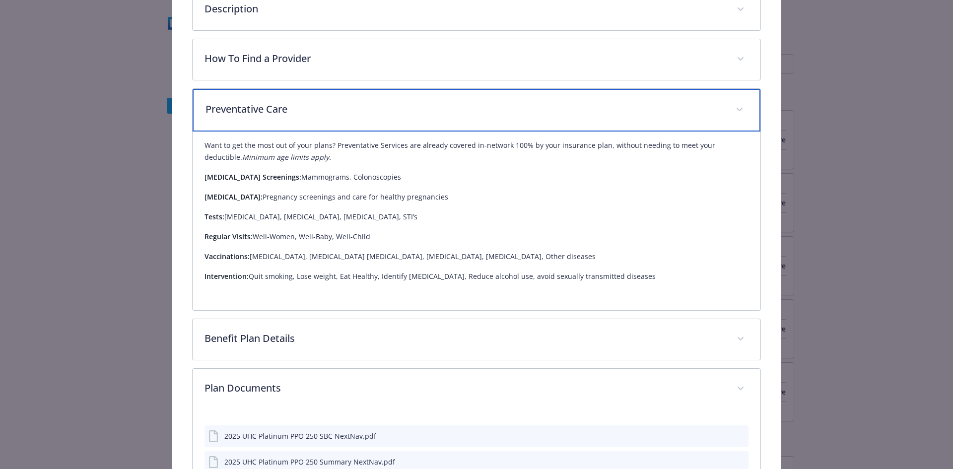
click at [443, 112] on p "Preventative Care" at bounding box center [464, 109] width 518 height 15
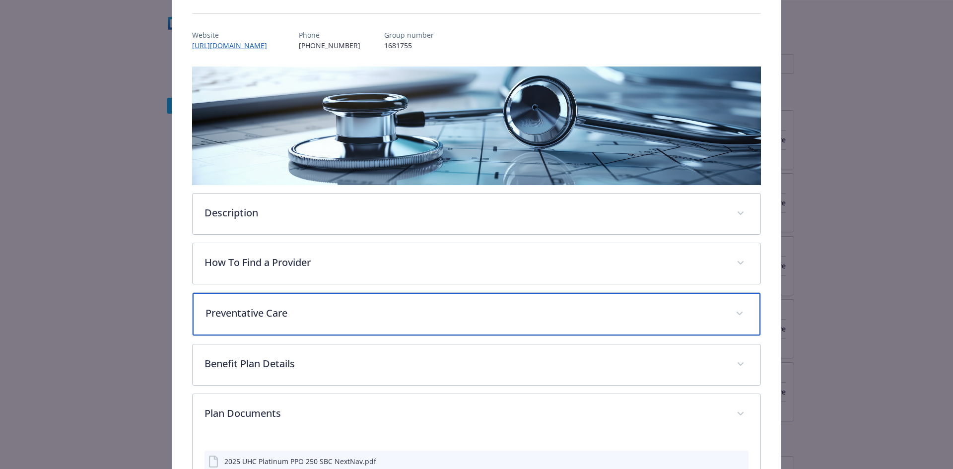
scroll to position [0, 0]
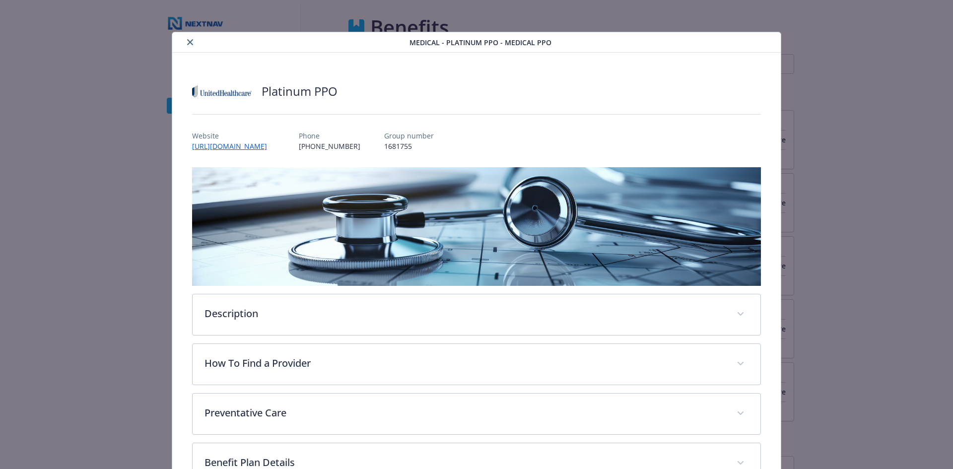
click at [180, 41] on div "details for plan Medical - Platinum PPO - Medical PPO" at bounding box center [292, 42] width 233 height 12
click at [191, 42] on icon "close" at bounding box center [190, 42] width 6 height 6
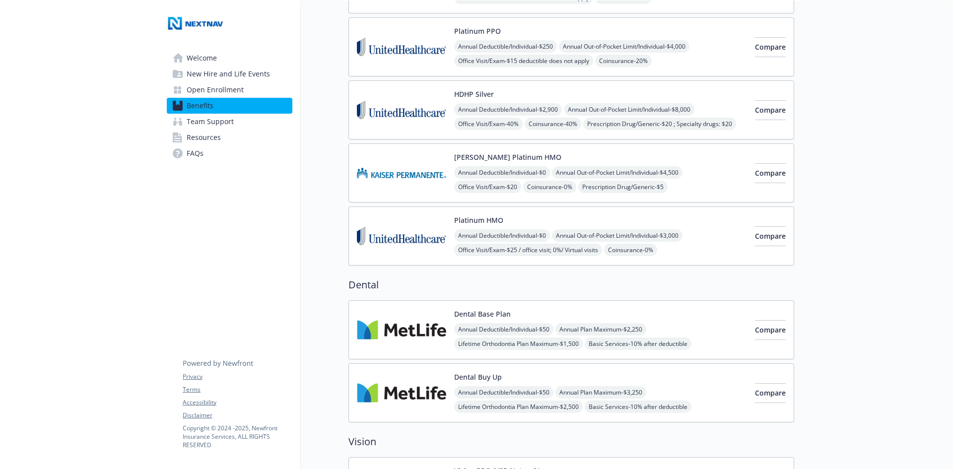
scroll to position [0, 7]
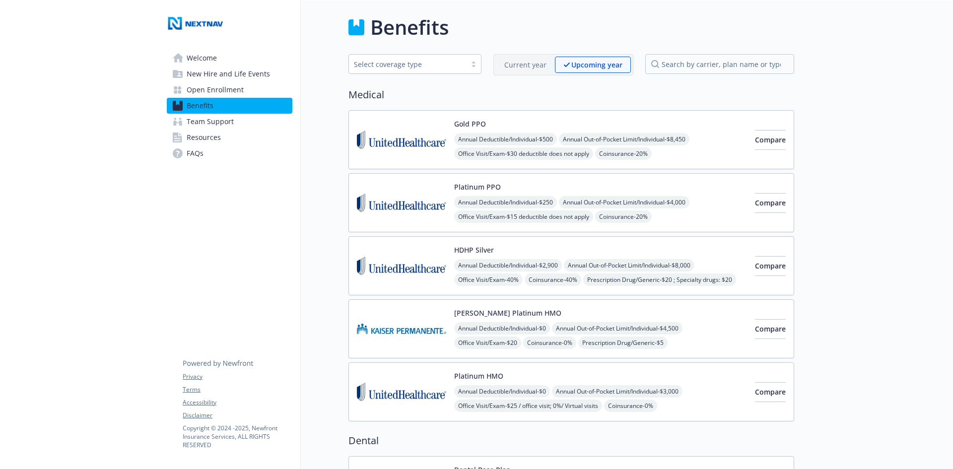
click at [221, 62] on link "Welcome" at bounding box center [230, 58] width 126 height 16
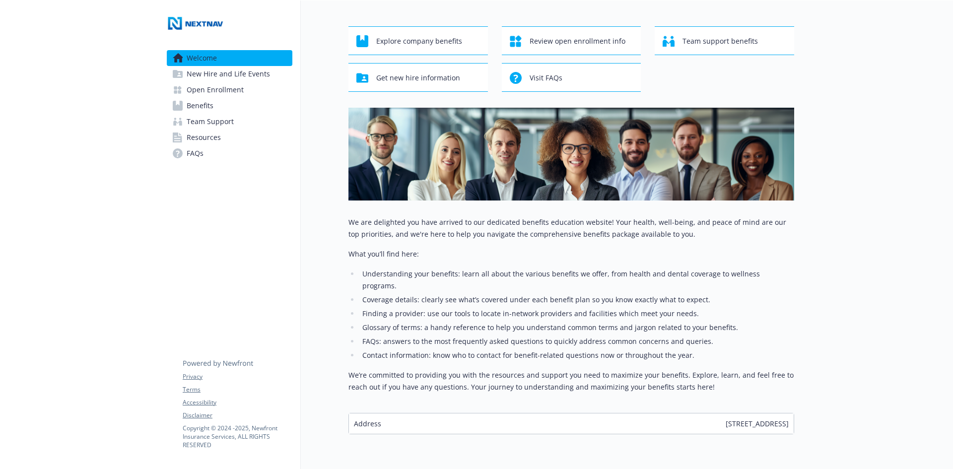
scroll to position [0, 7]
